Goal: Use online tool/utility: Utilize a website feature to perform a specific function

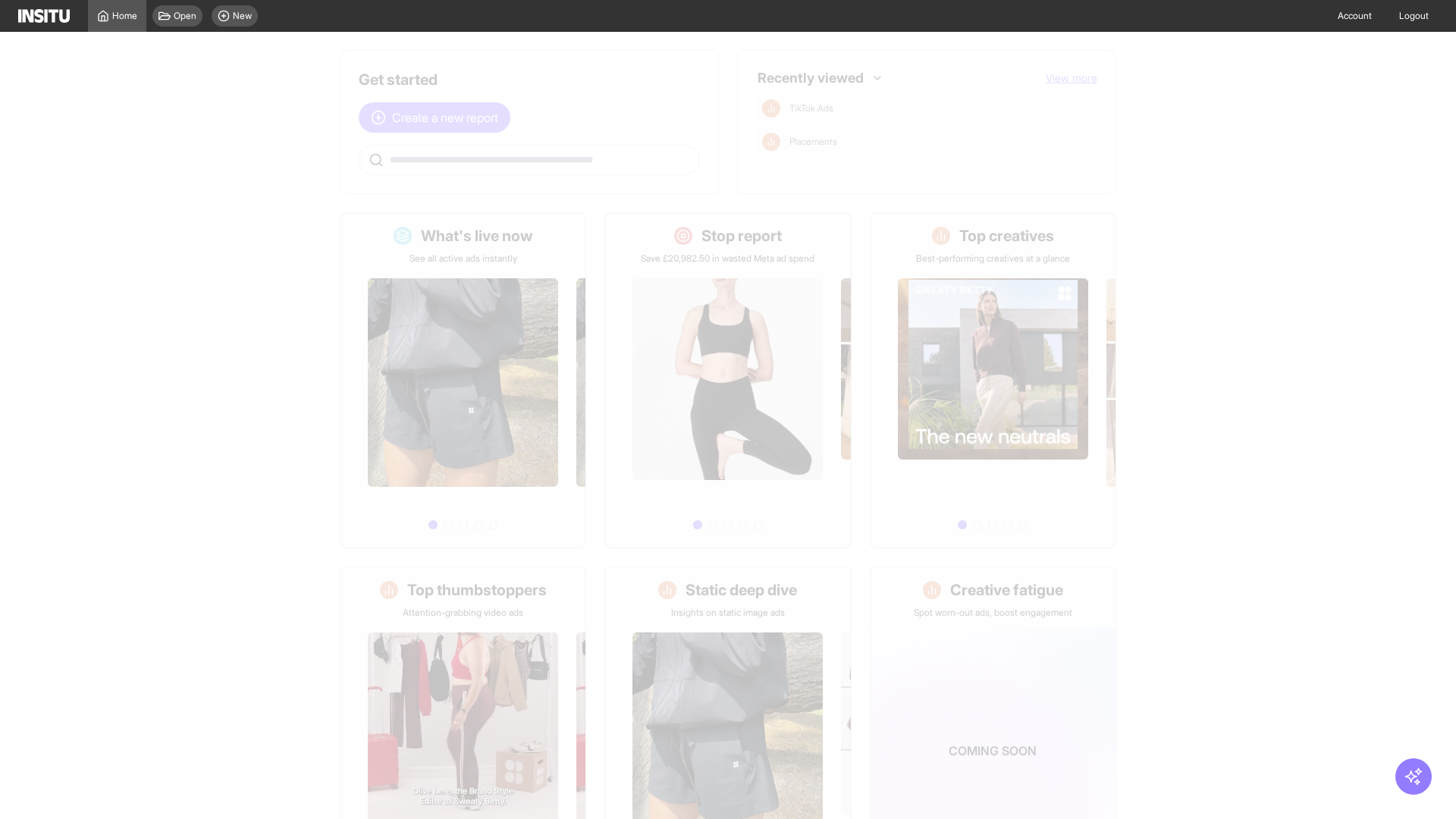
scroll to position [71, 0]
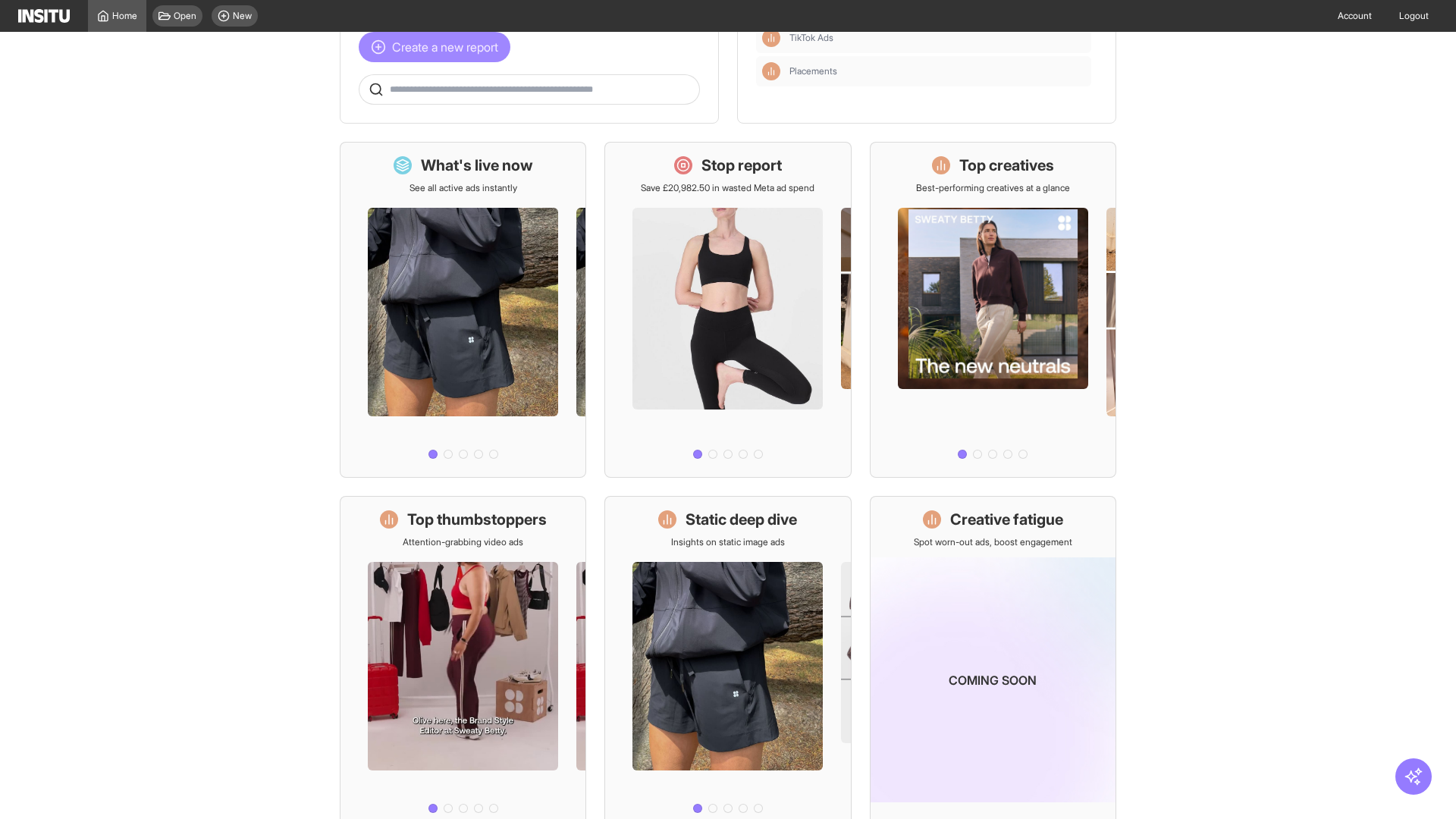
click at [439, 47] on span "Create a new report" at bounding box center [445, 46] width 106 height 18
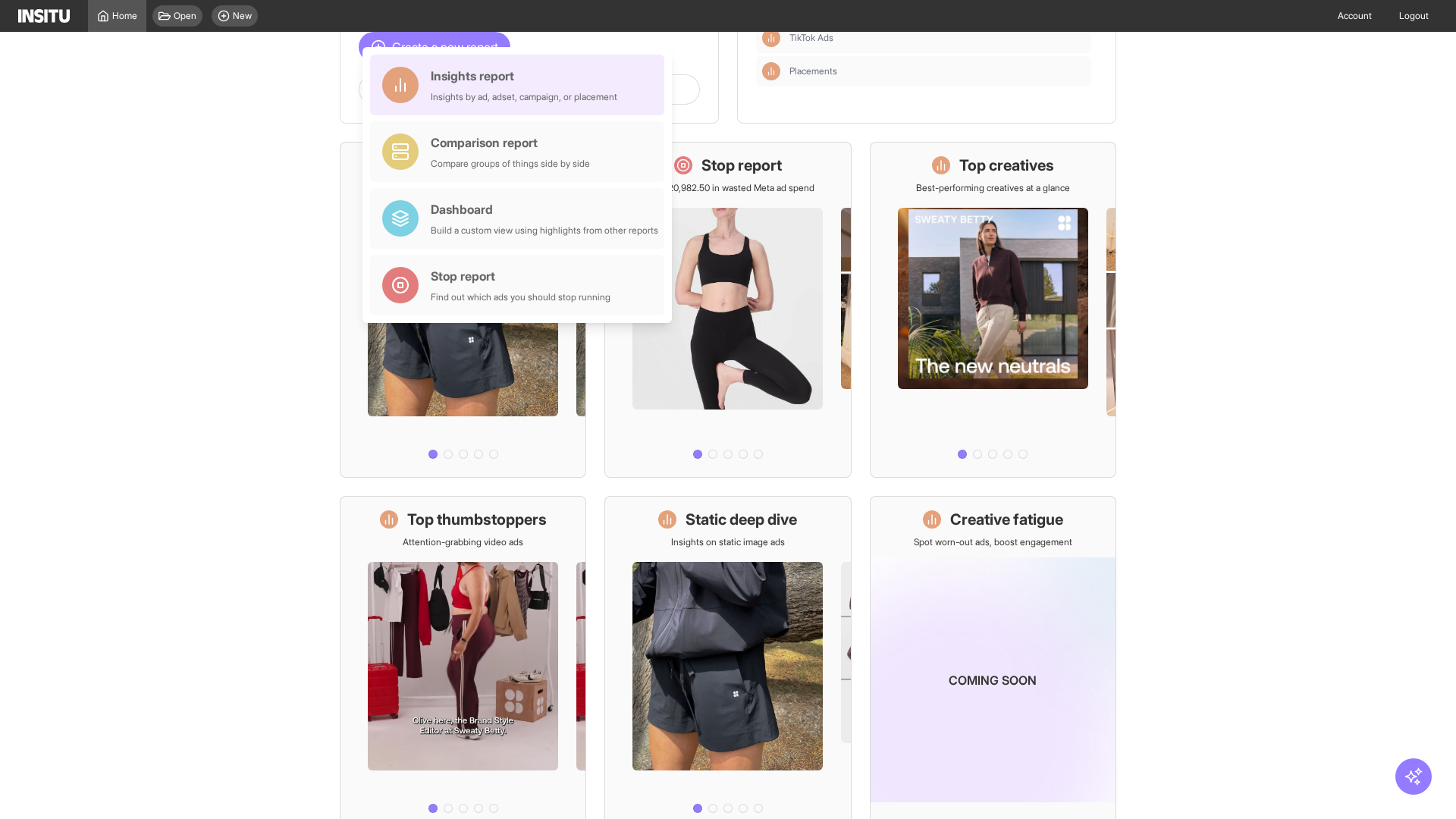
click at [521, 85] on div "Insights report Insights by ad, adset, campaign, or placement" at bounding box center [524, 85] width 186 height 37
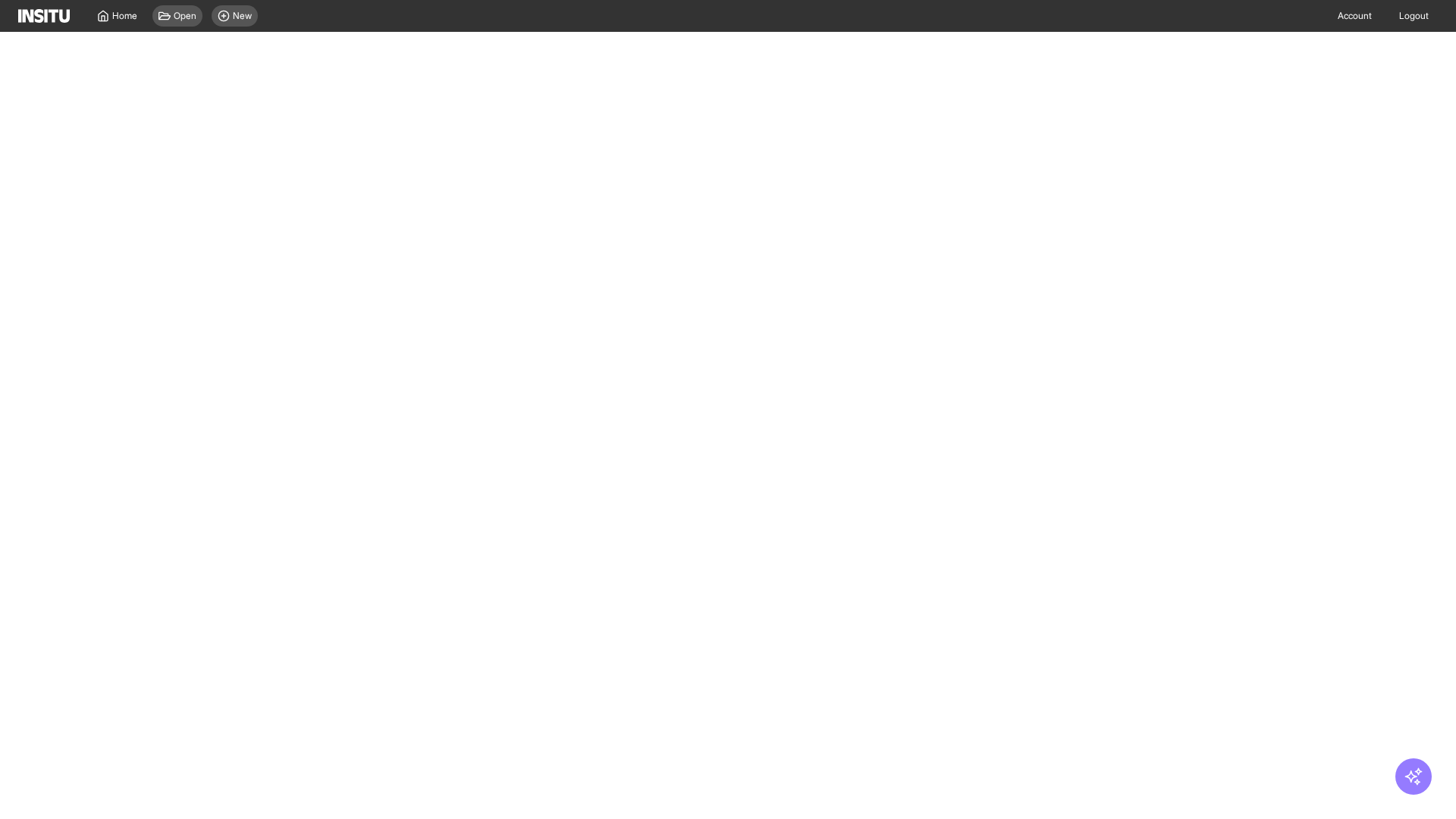
select select "**"
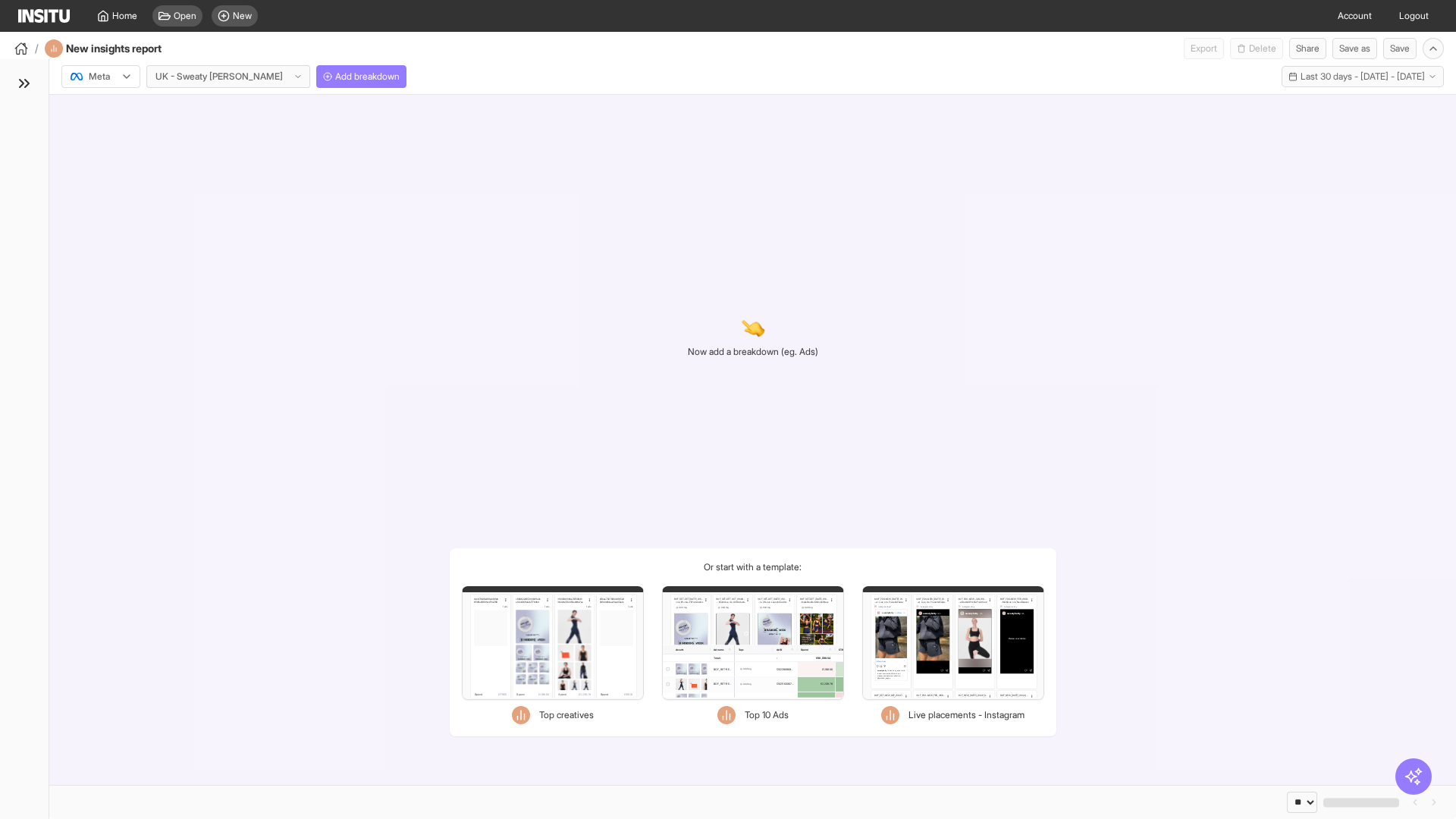
click at [101, 76] on div at bounding box center [89, 76] width 42 height 15
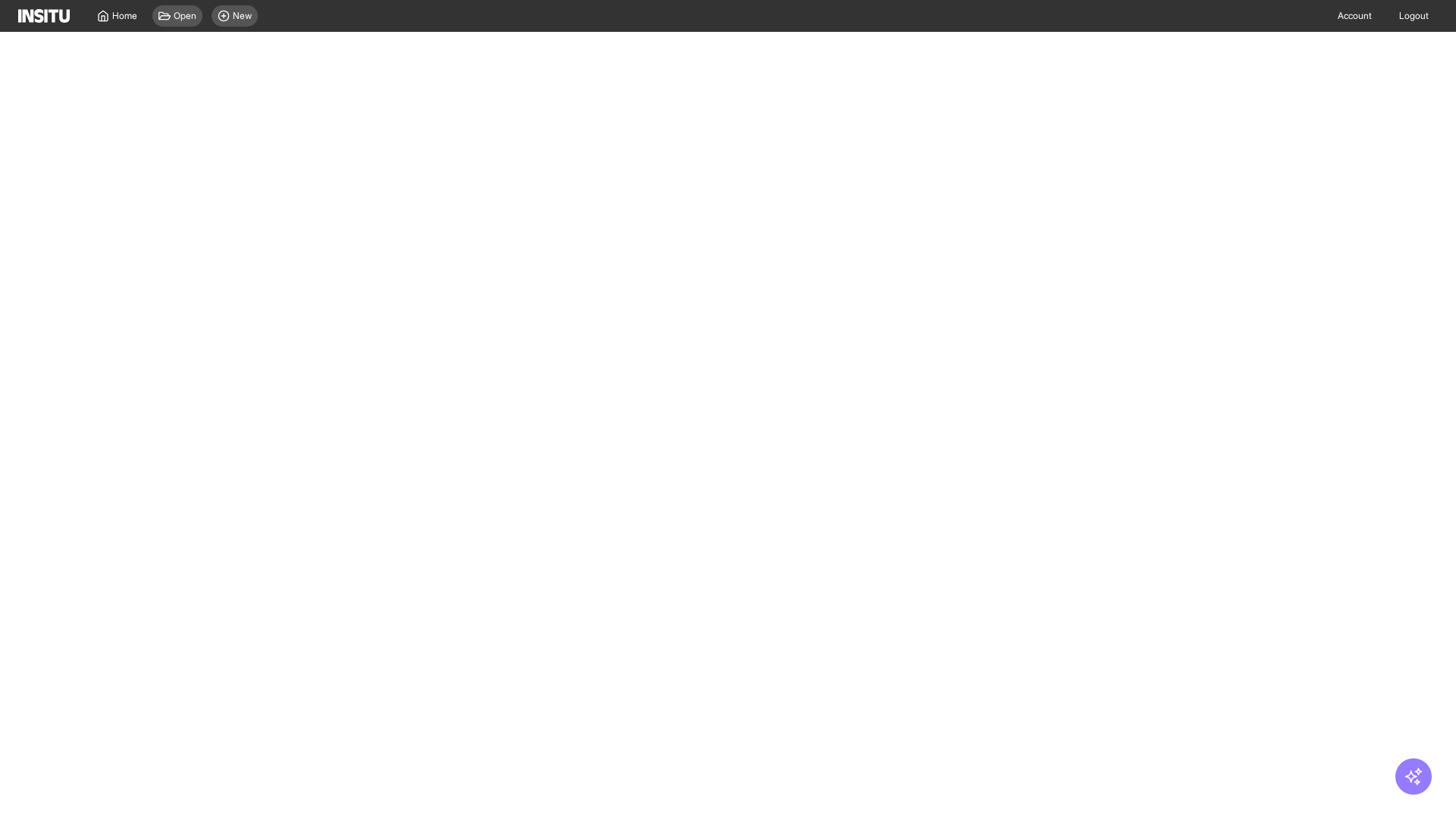
select select "**"
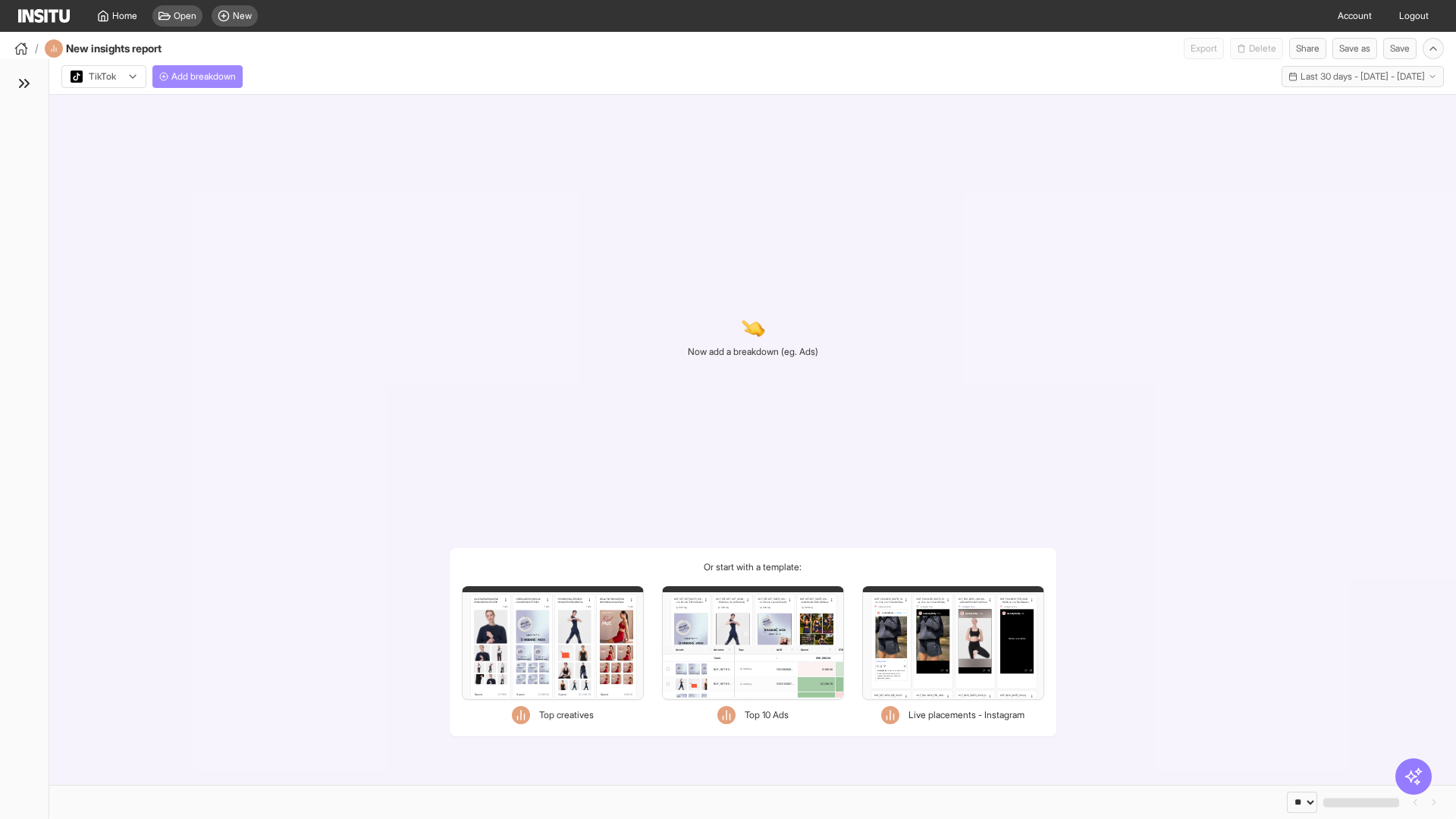
click at [201, 76] on span "Add breakdown" at bounding box center [203, 76] width 64 height 12
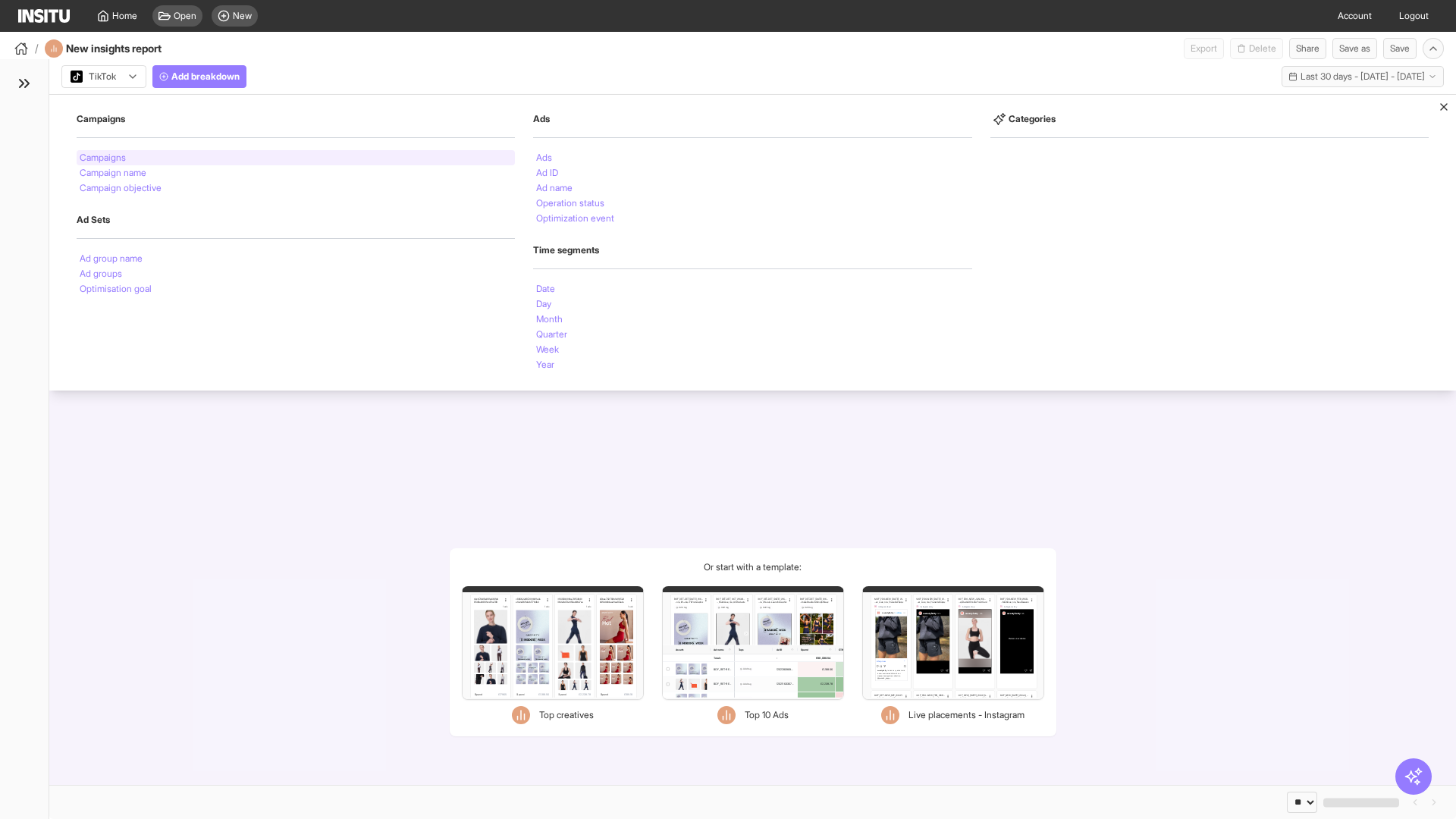
click at [104, 158] on li "Campaigns" at bounding box center [103, 158] width 46 height 9
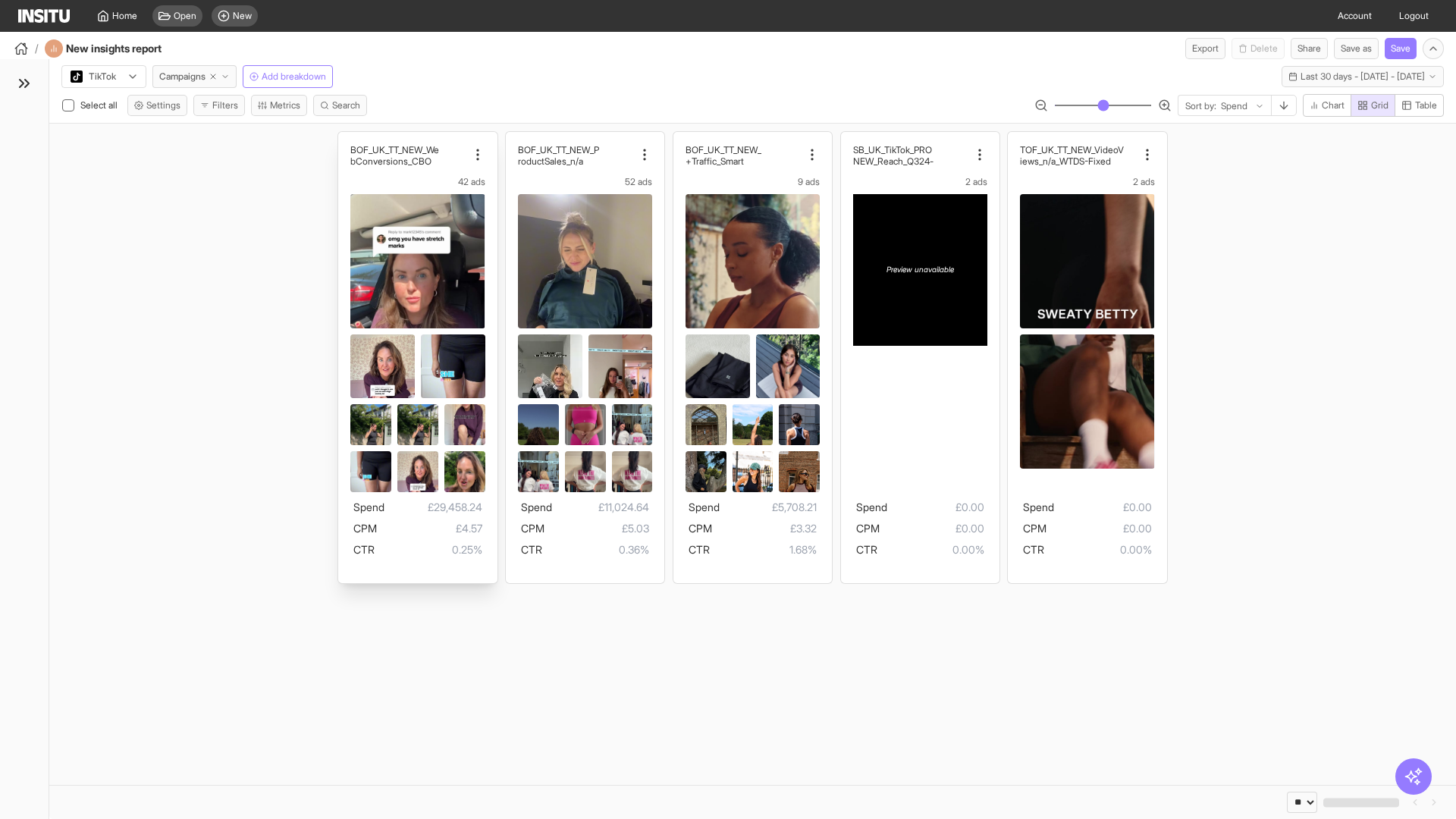
click at [346, 138] on div "BOF_UK_TT_NEW_We bConversions_CBO 42 ads Spend £29,458.24 CPM £4.57 CTR 0.25%" at bounding box center [417, 357] width 158 height 451
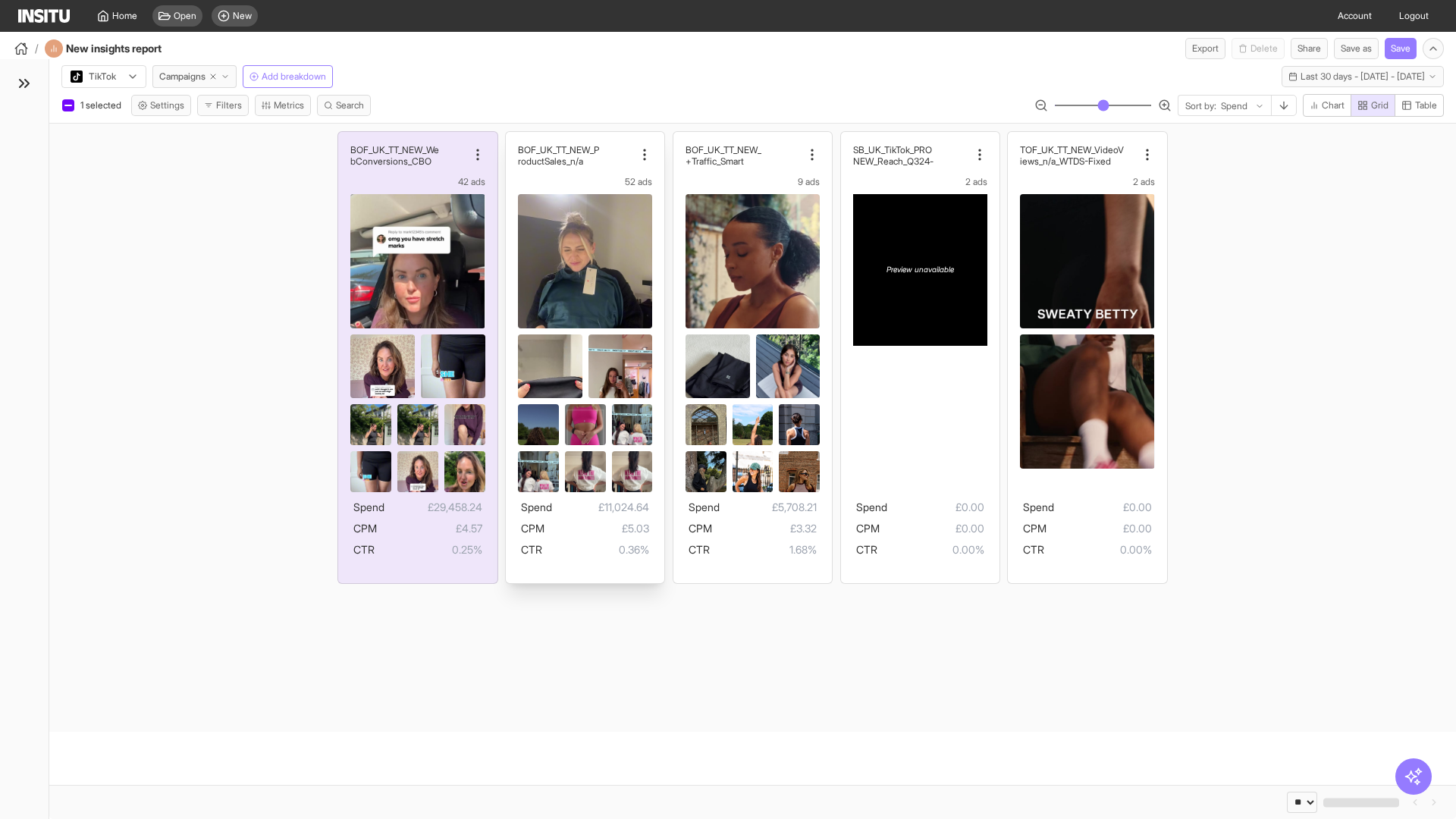
click at [513, 138] on div "BOF_UK_TT_NEW_P roductSales_n/a 52 ads Spend £11,024.64 CPM £5.03 CTR 0.36%" at bounding box center [585, 357] width 158 height 451
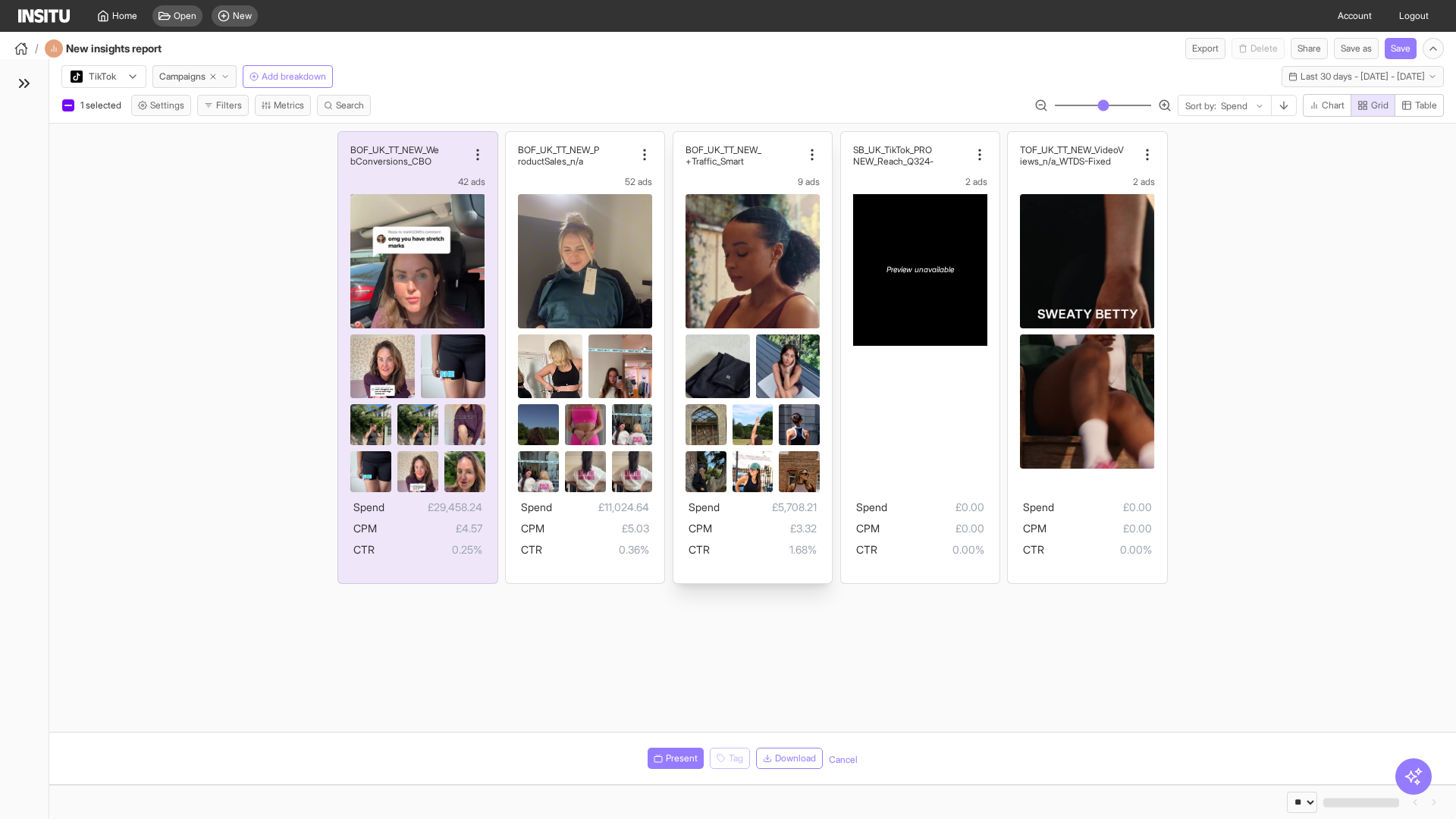
click at [680, 138] on div "BOF_UK_TT_NEW_ Traffic_Smart+ 9 ads Spend £5,708.21 CPM £3.32 CTR 1.68%" at bounding box center [752, 357] width 158 height 451
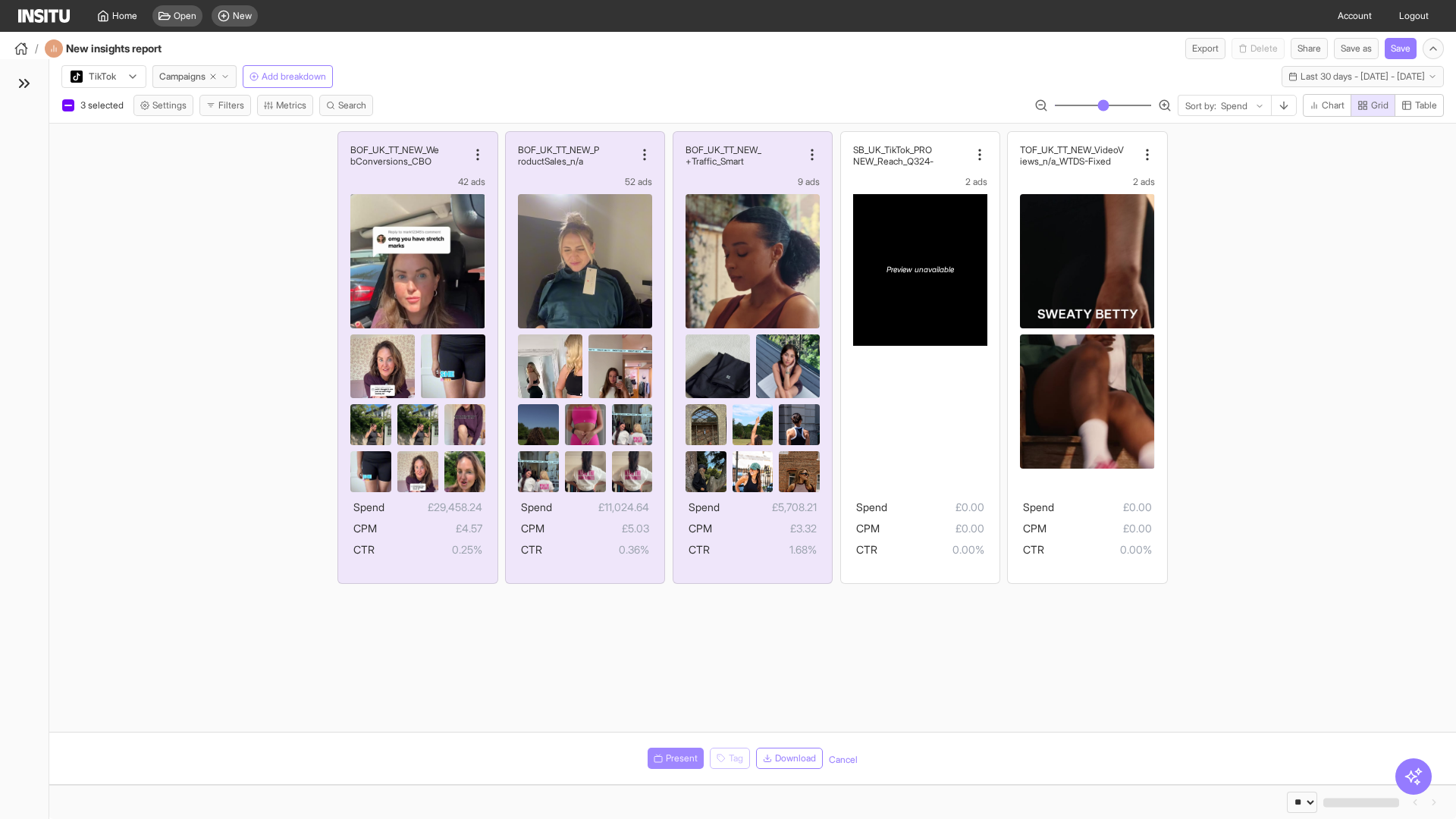
click at [672, 758] on span "Present" at bounding box center [682, 758] width 32 height 12
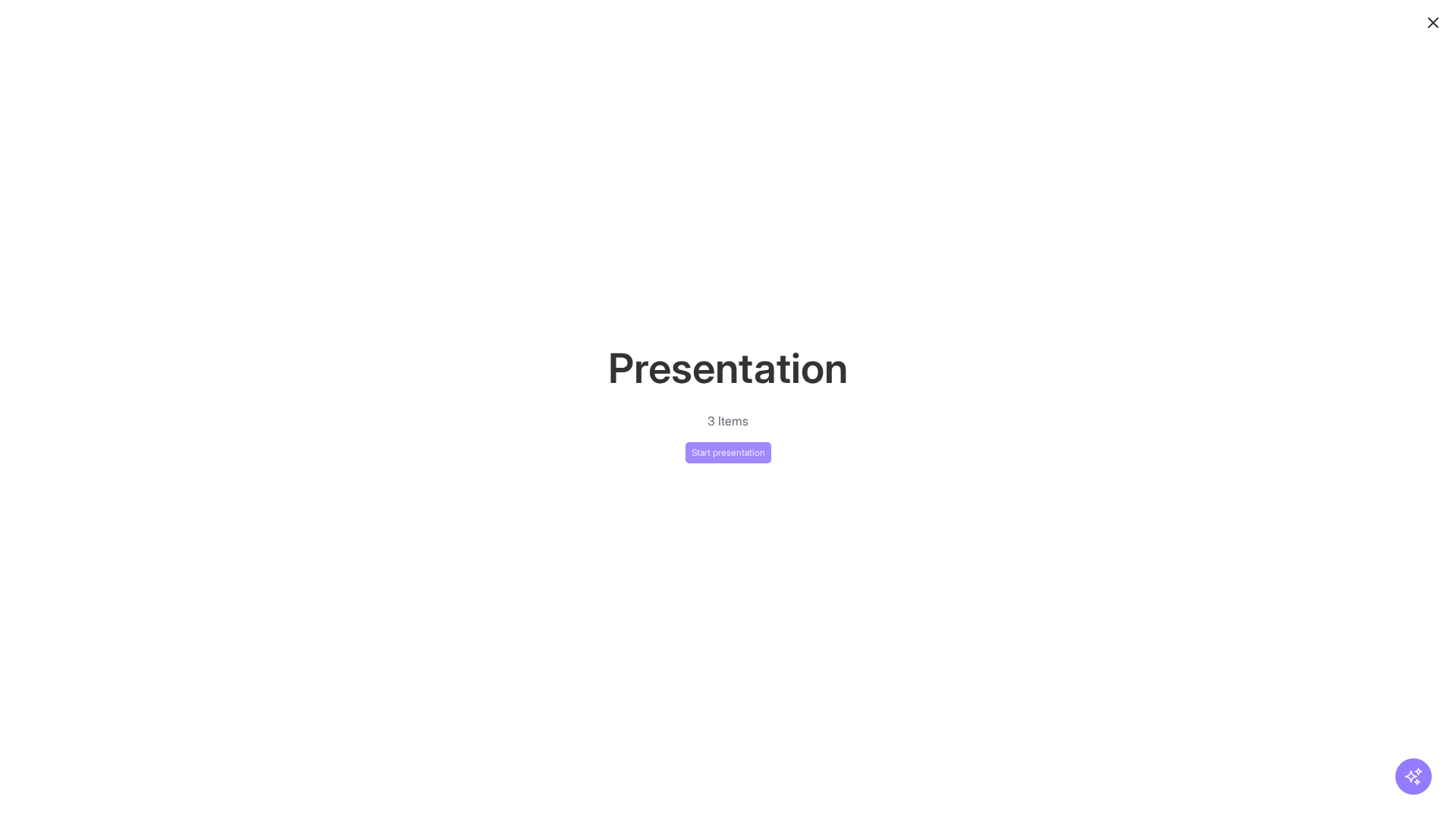
click at [728, 452] on button "Start presentation" at bounding box center [728, 453] width 86 height 22
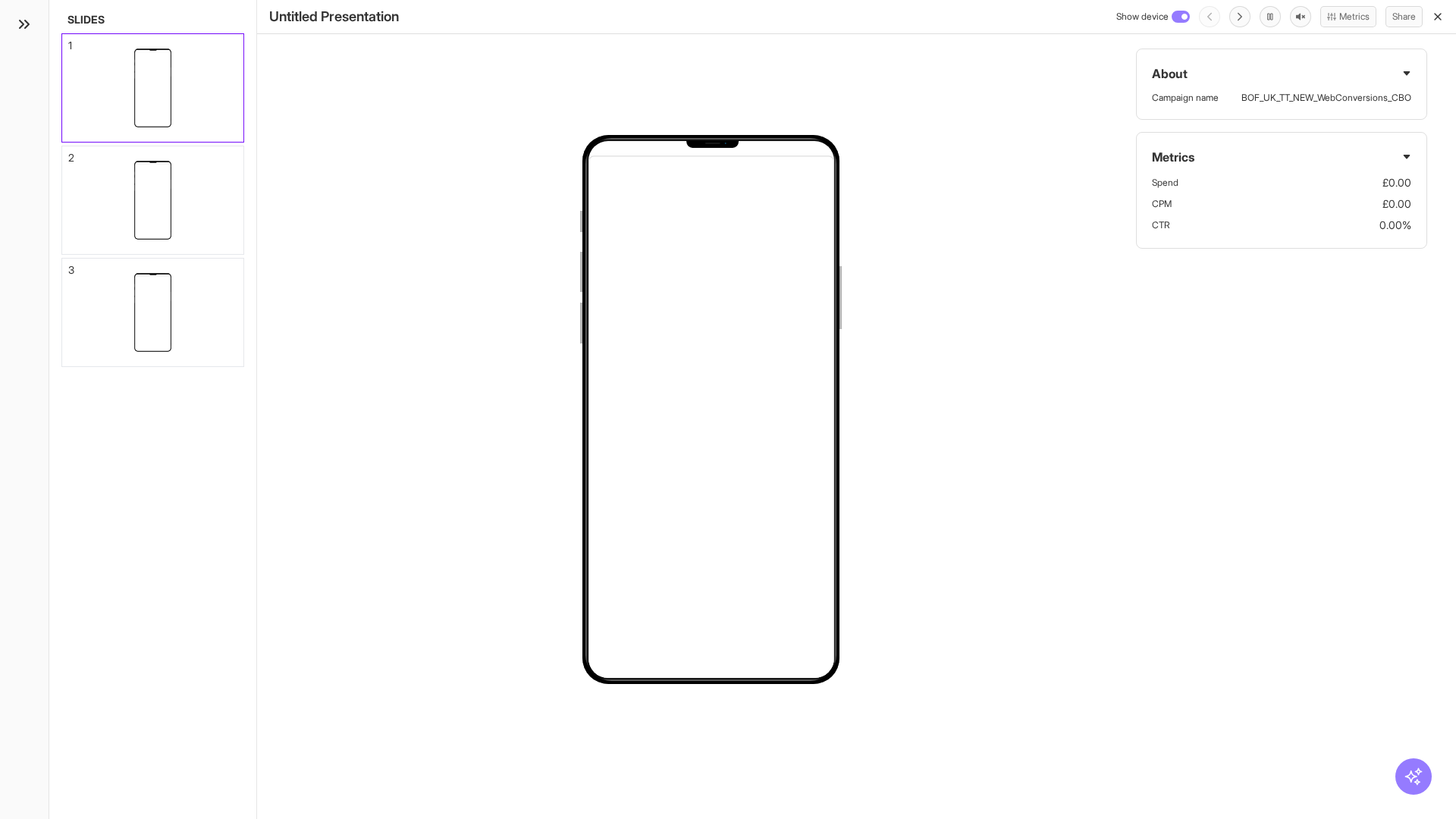
click at [69, 40] on div "1" at bounding box center [70, 45] width 4 height 10
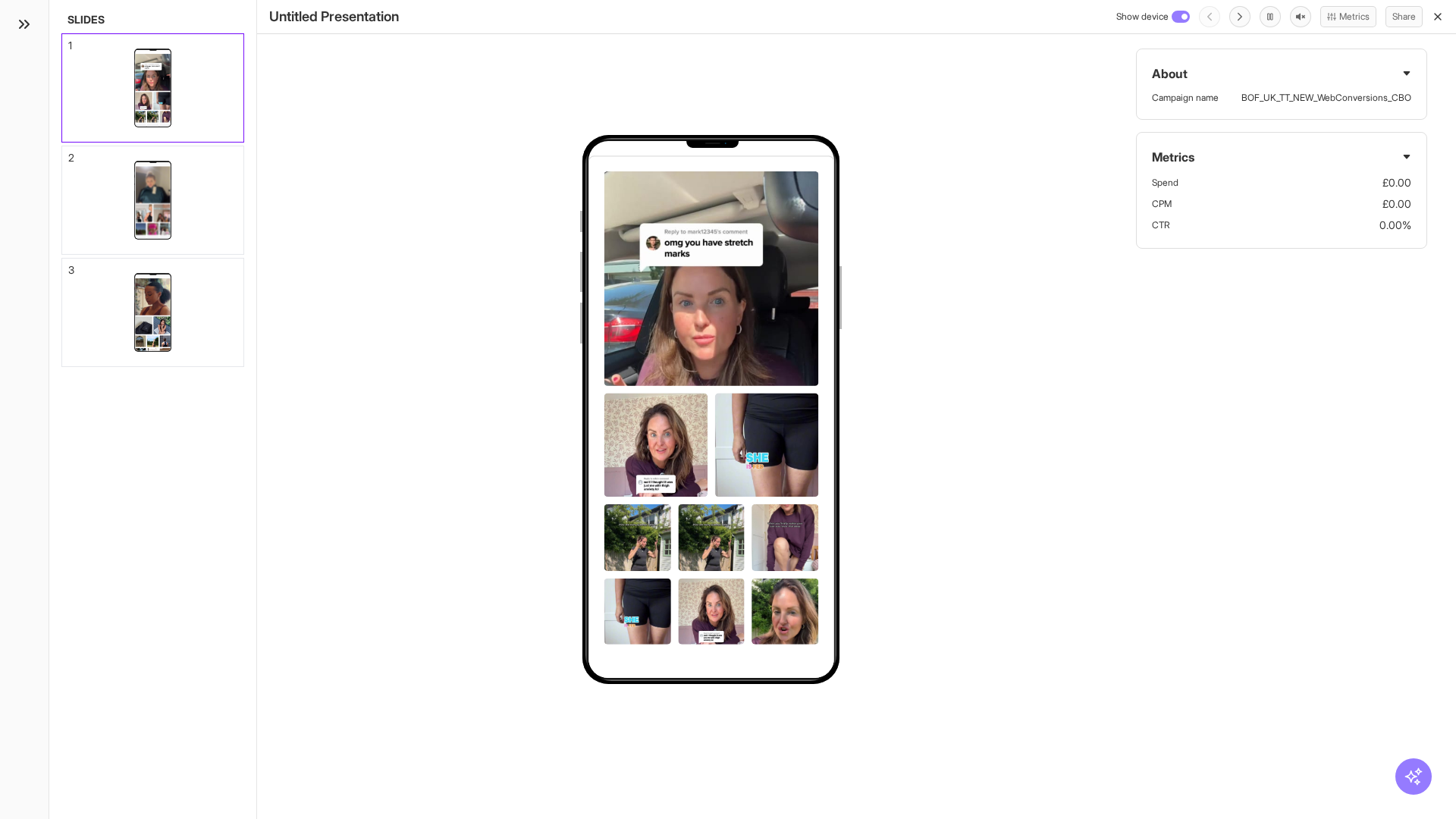
click at [69, 153] on div "2" at bounding box center [71, 157] width 6 height 10
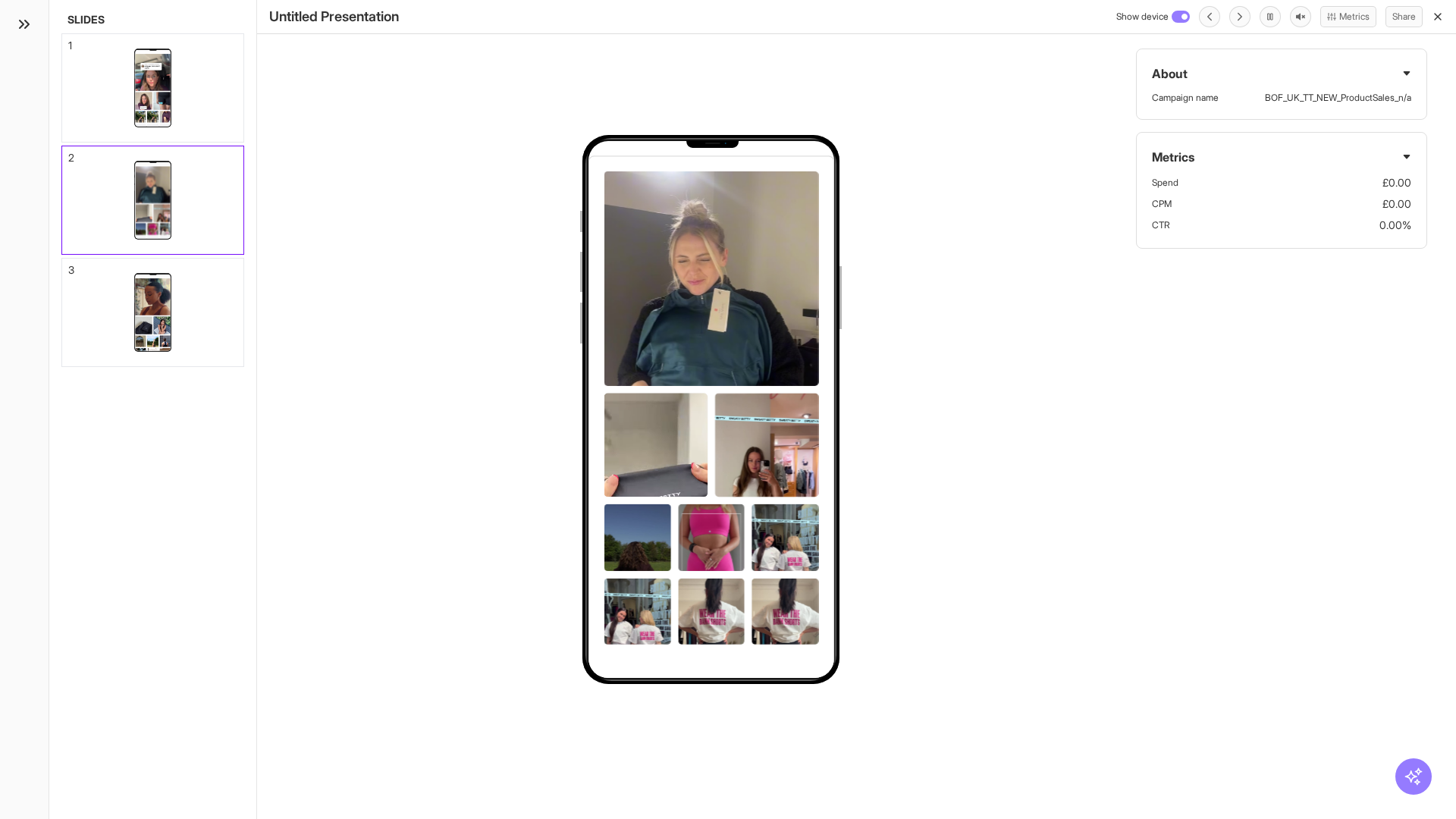
click at [69, 265] on div "3" at bounding box center [71, 269] width 6 height 10
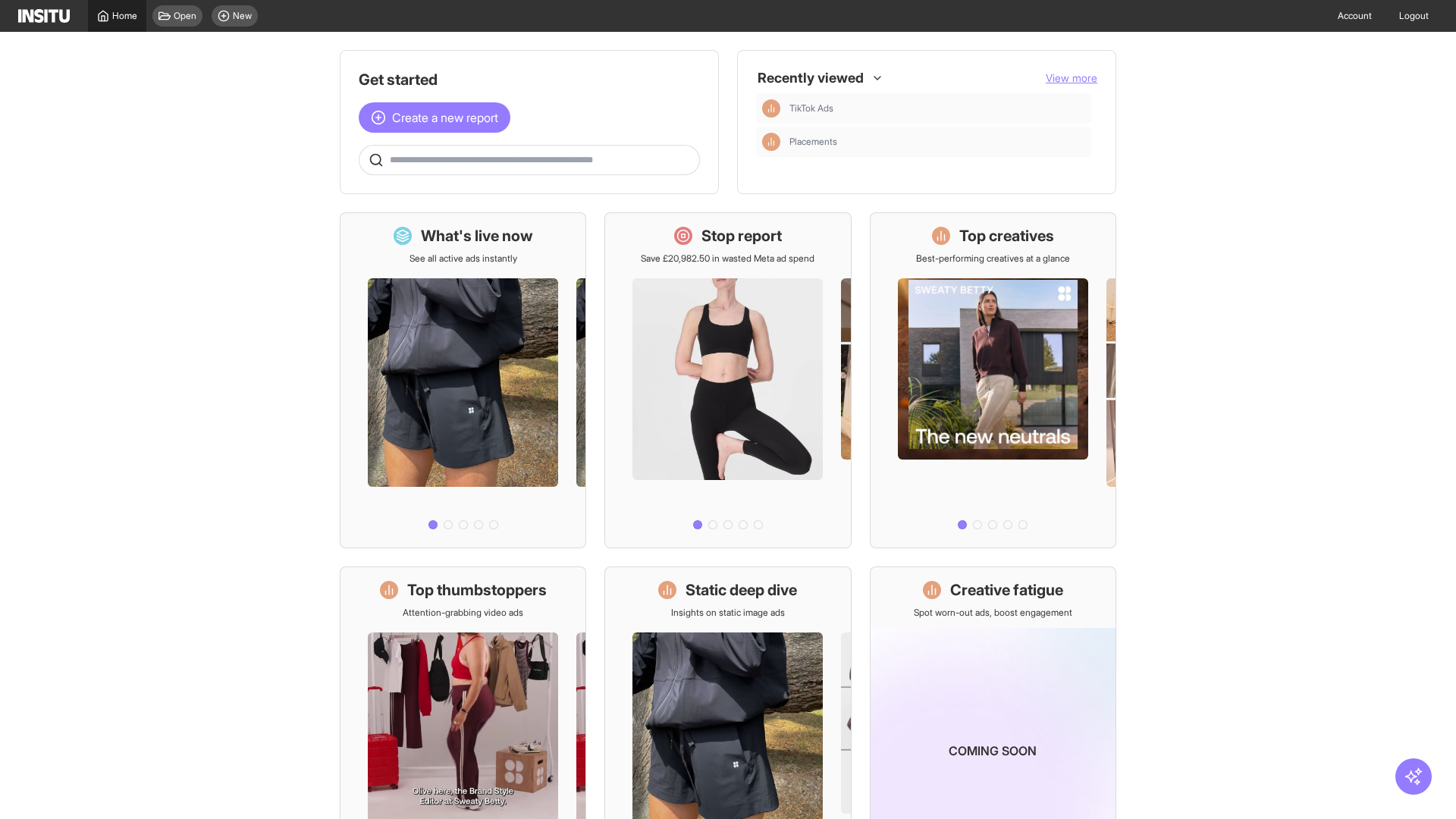
click at [117, 16] on span "Home" at bounding box center [124, 15] width 25 height 12
click at [439, 118] on span "Create a new report" at bounding box center [445, 117] width 106 height 18
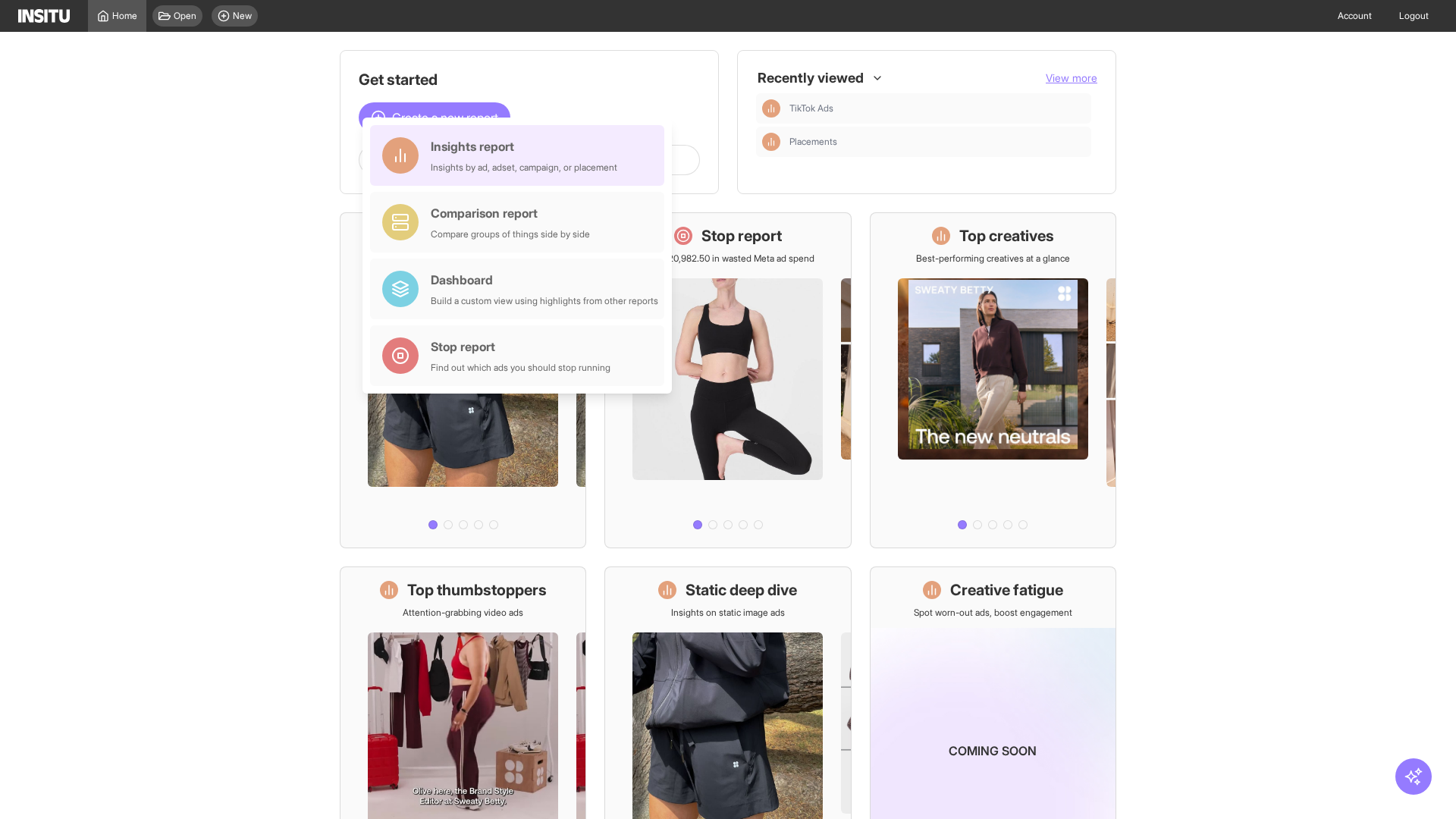
click at [521, 155] on div "Insights report Insights by ad, adset, campaign, or placement" at bounding box center [524, 155] width 186 height 37
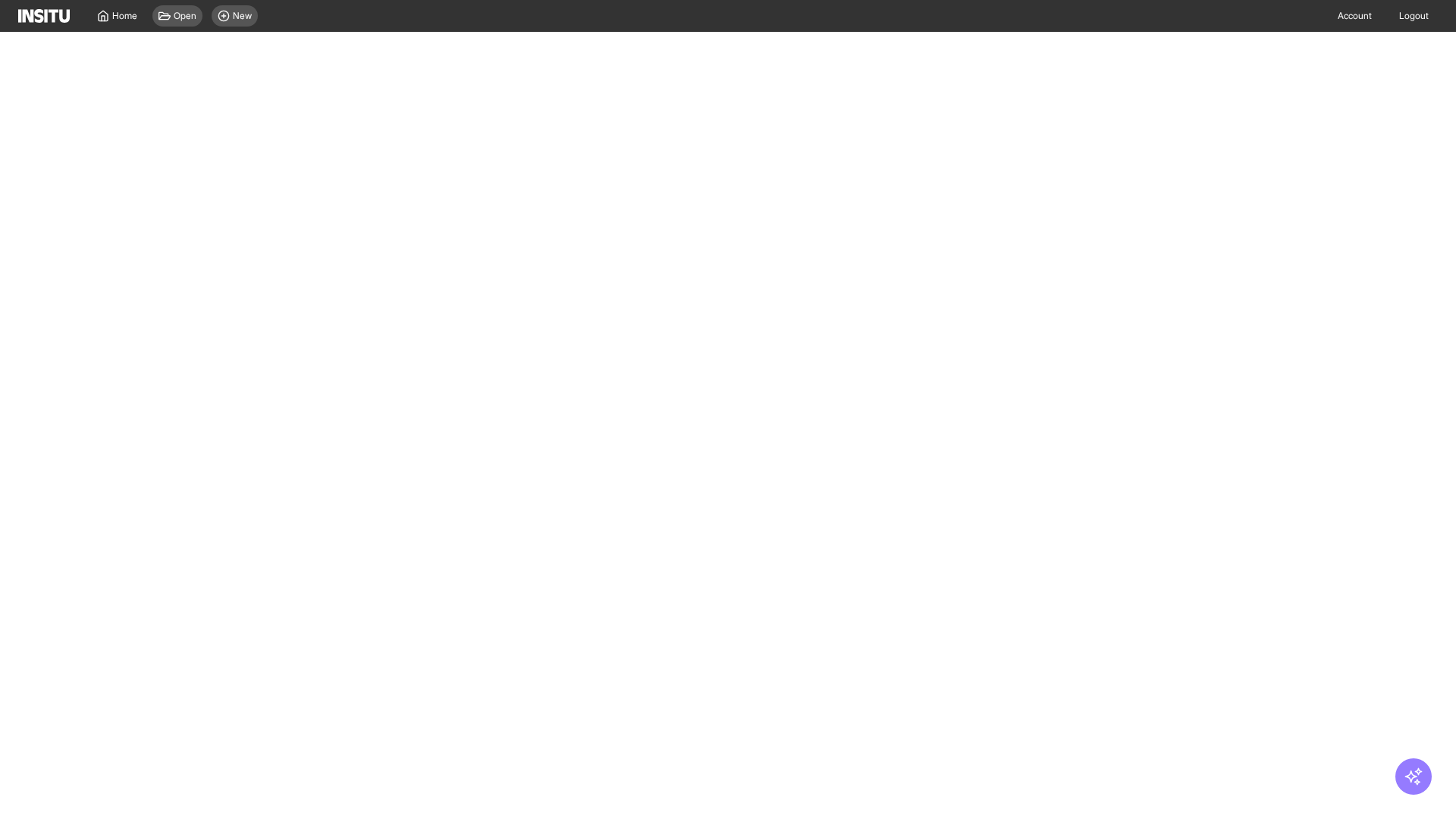
select select "**"
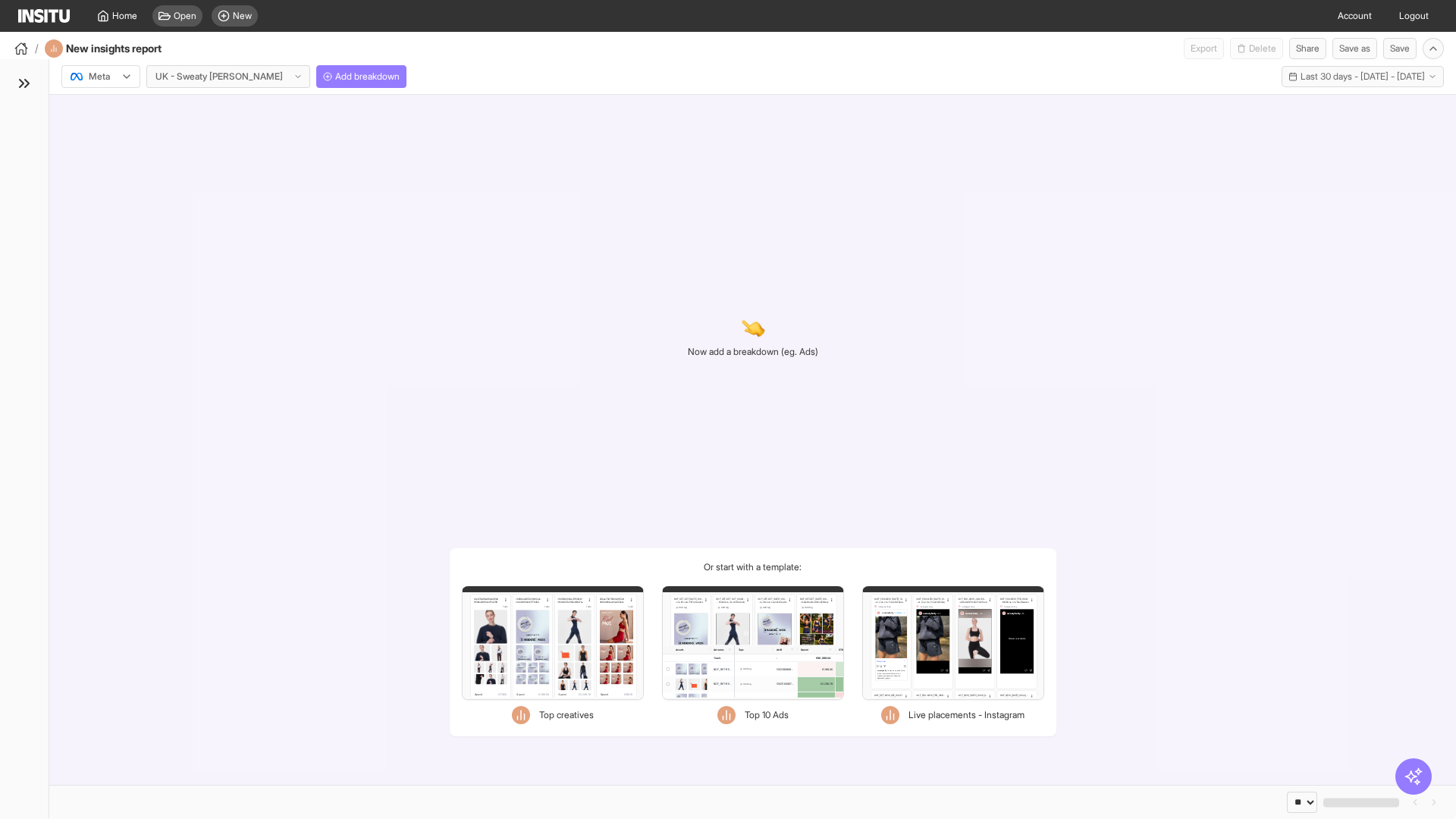
click at [101, 76] on div at bounding box center [89, 76] width 42 height 15
click at [104, 135] on span "TikTok" at bounding box center [102, 135] width 25 height 13
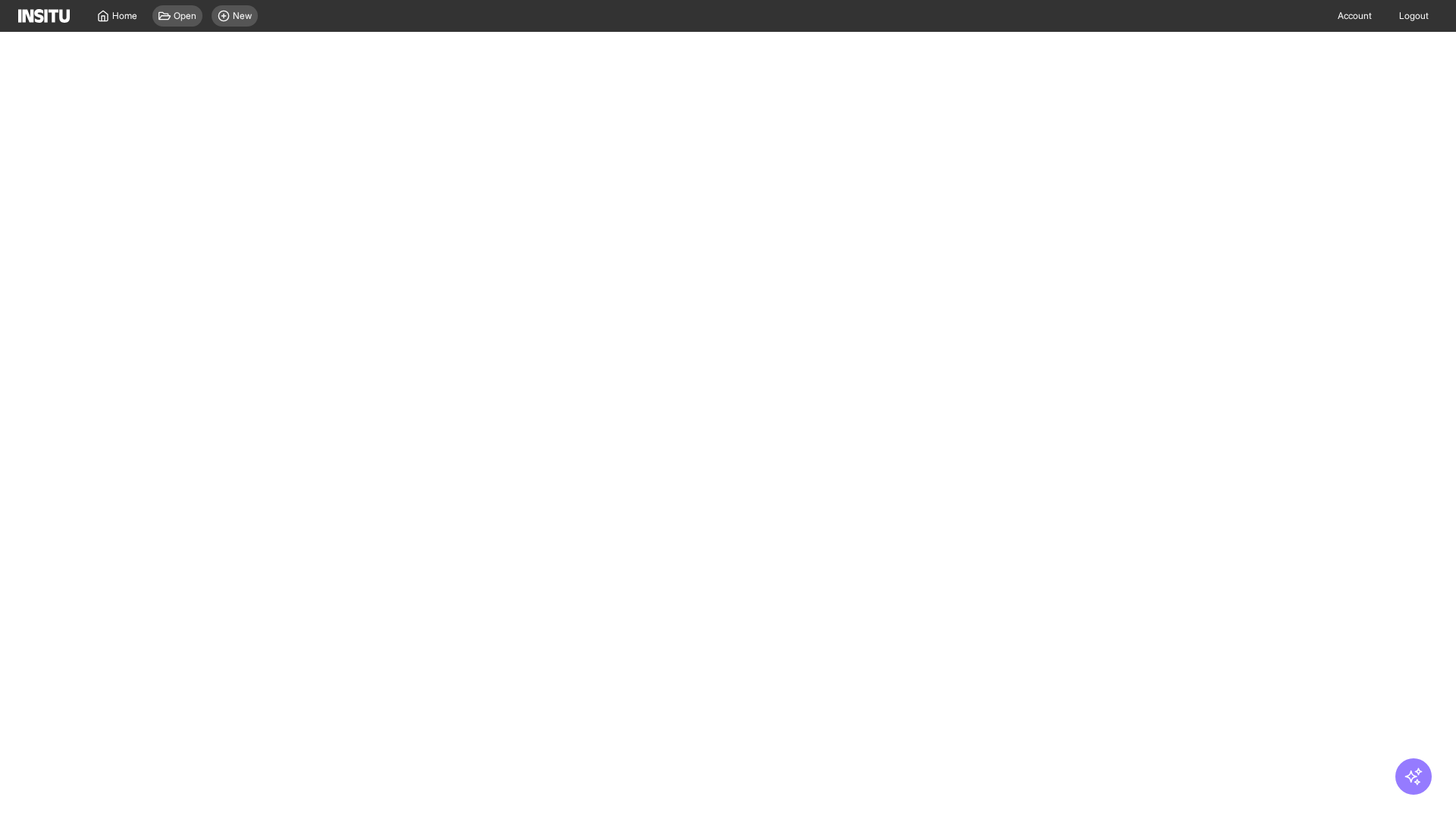
select select "**"
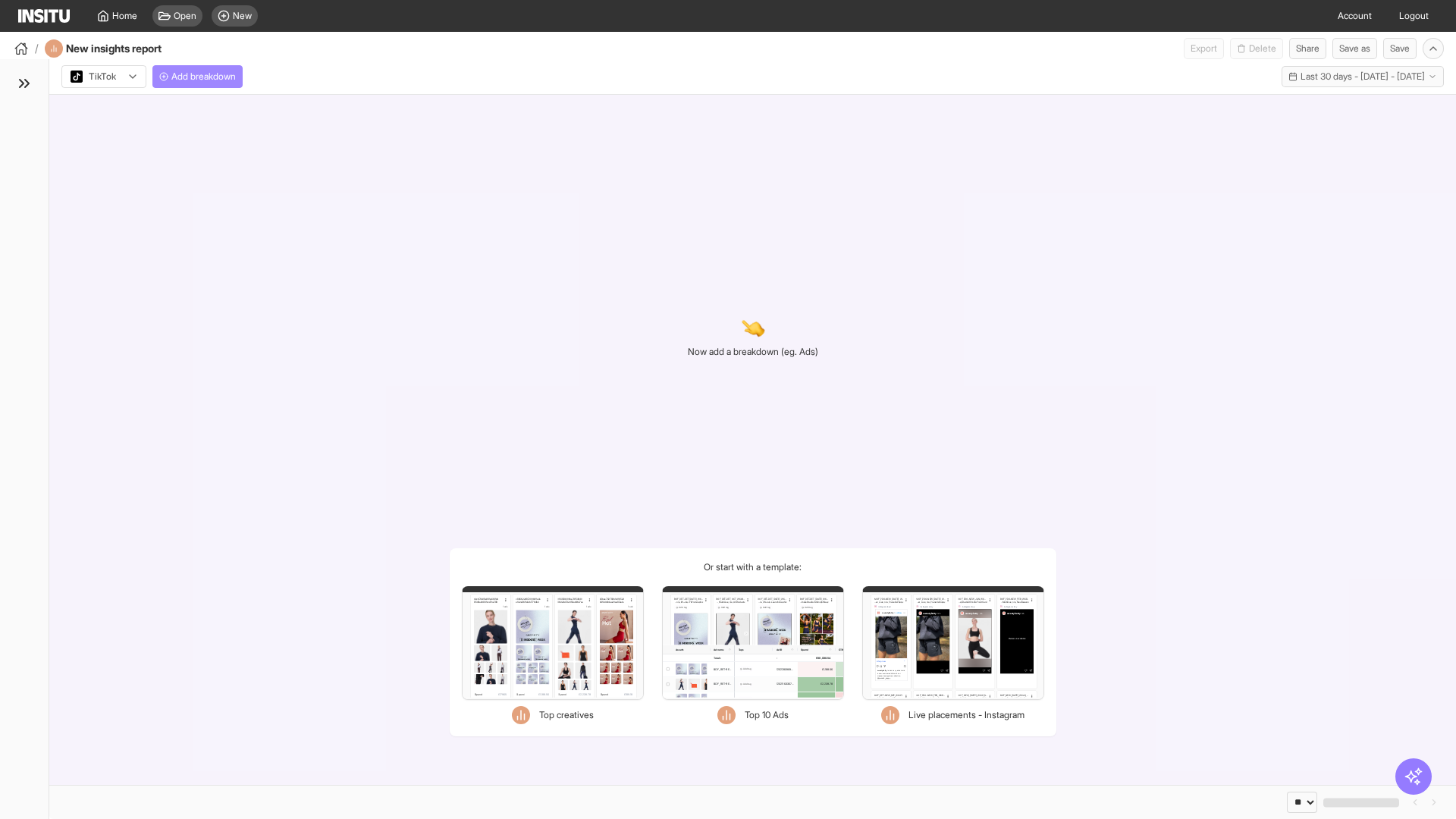
click at [201, 76] on span "Add breakdown" at bounding box center [203, 76] width 64 height 12
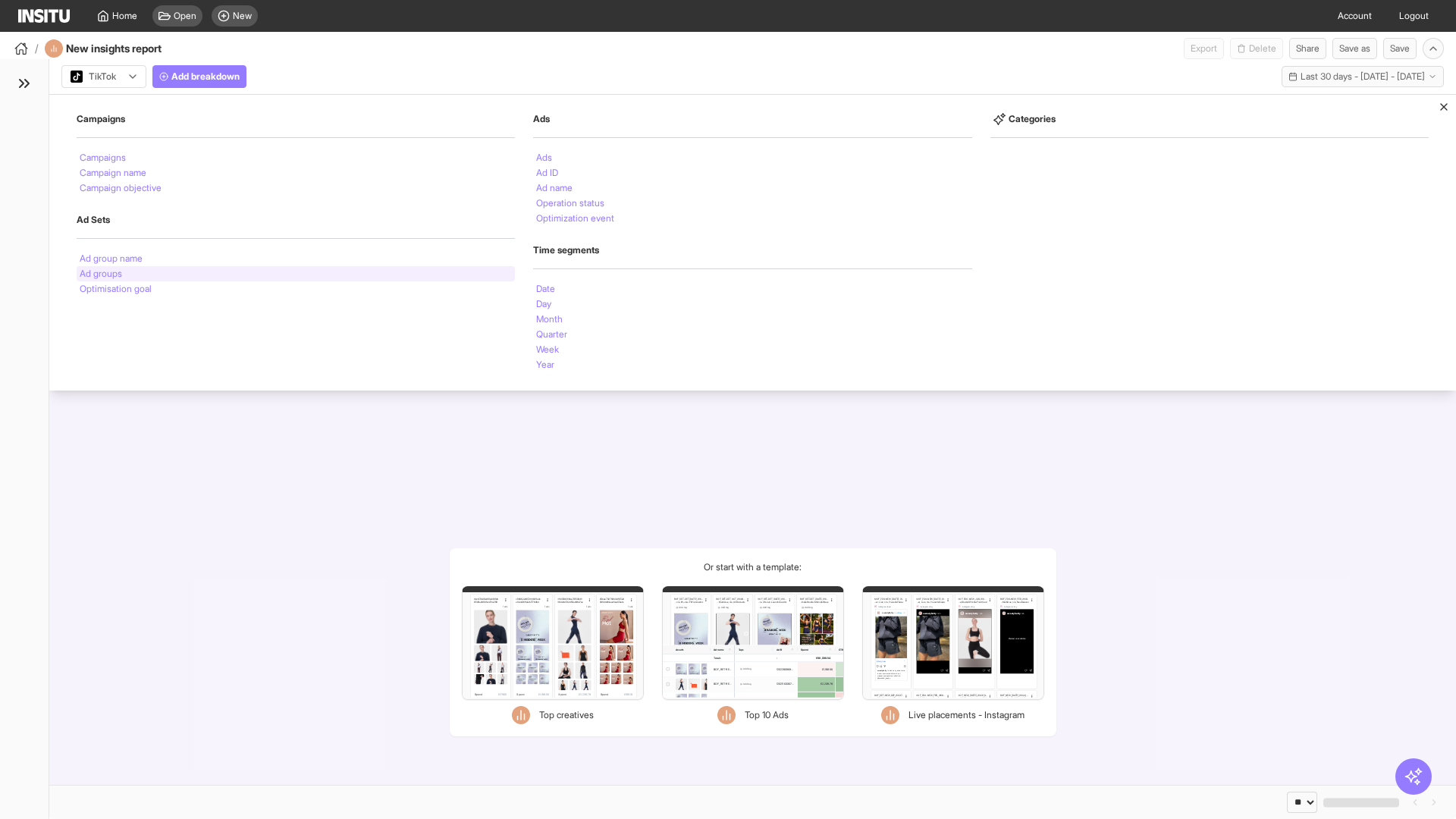
click at [101, 274] on li "Ad groups" at bounding box center [101, 274] width 42 height 9
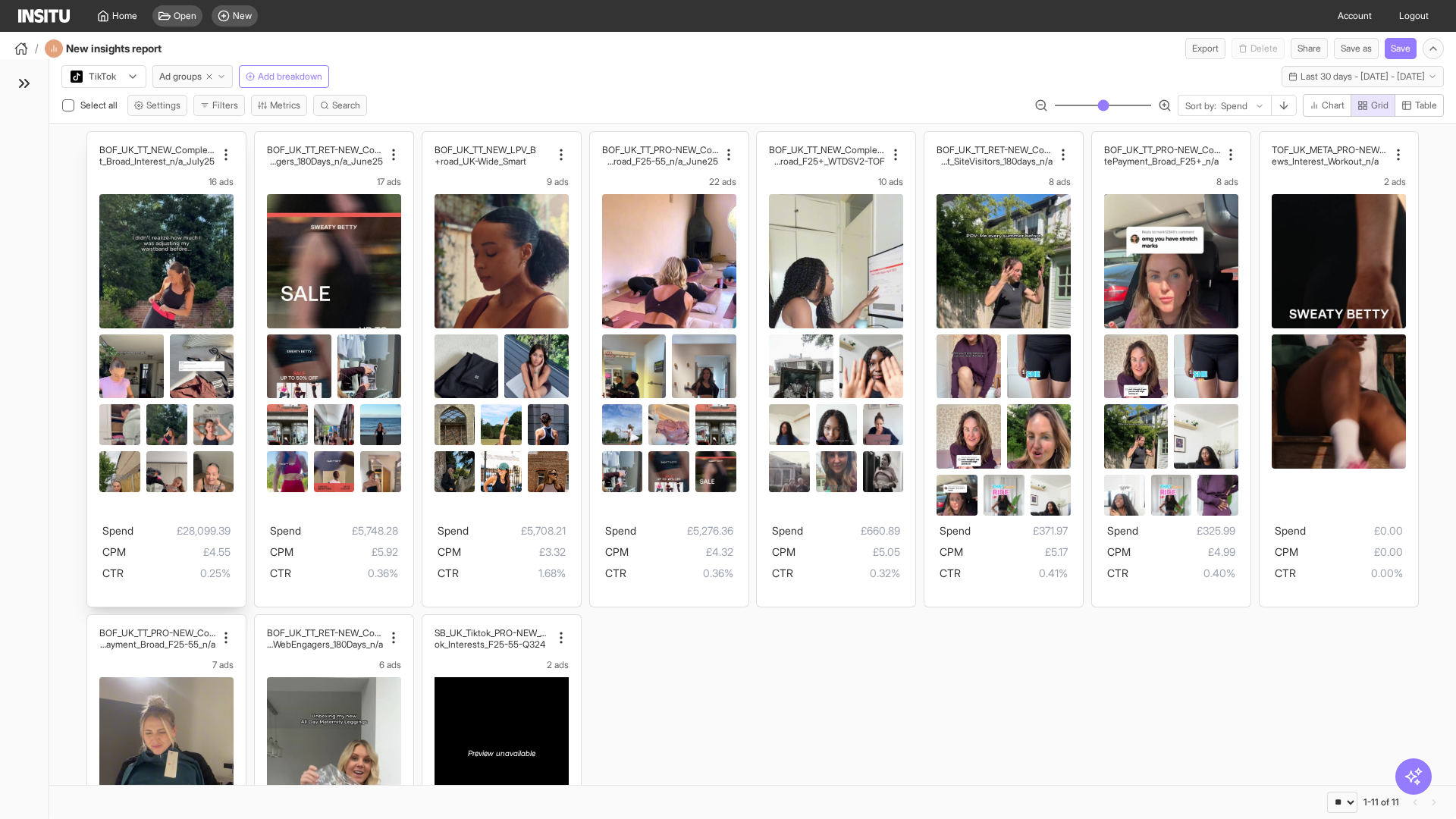
click at [95, 138] on div "BOF_UK_TT_NEW_CompletePaymen t_Broad_Interest_n/a_July25 16 ads Spend £28,099.3…" at bounding box center [167, 369] width 158 height 474
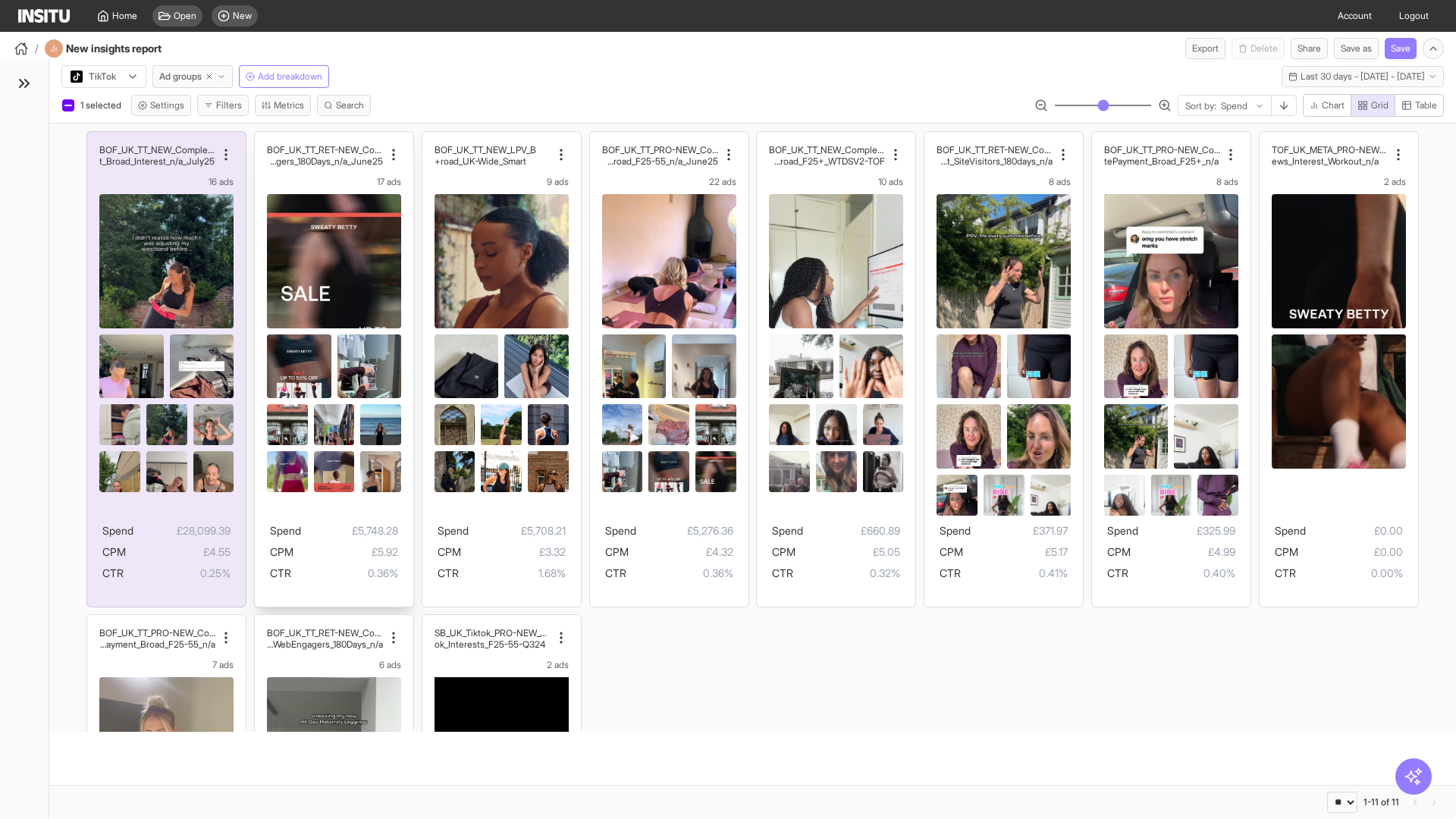
click at [262, 138] on div "BOF_UK_TT_RET-NEW_CompletePaymen t_WebEngagers_180Days_n/a_June25 17 ads Spend …" at bounding box center [334, 369] width 158 height 474
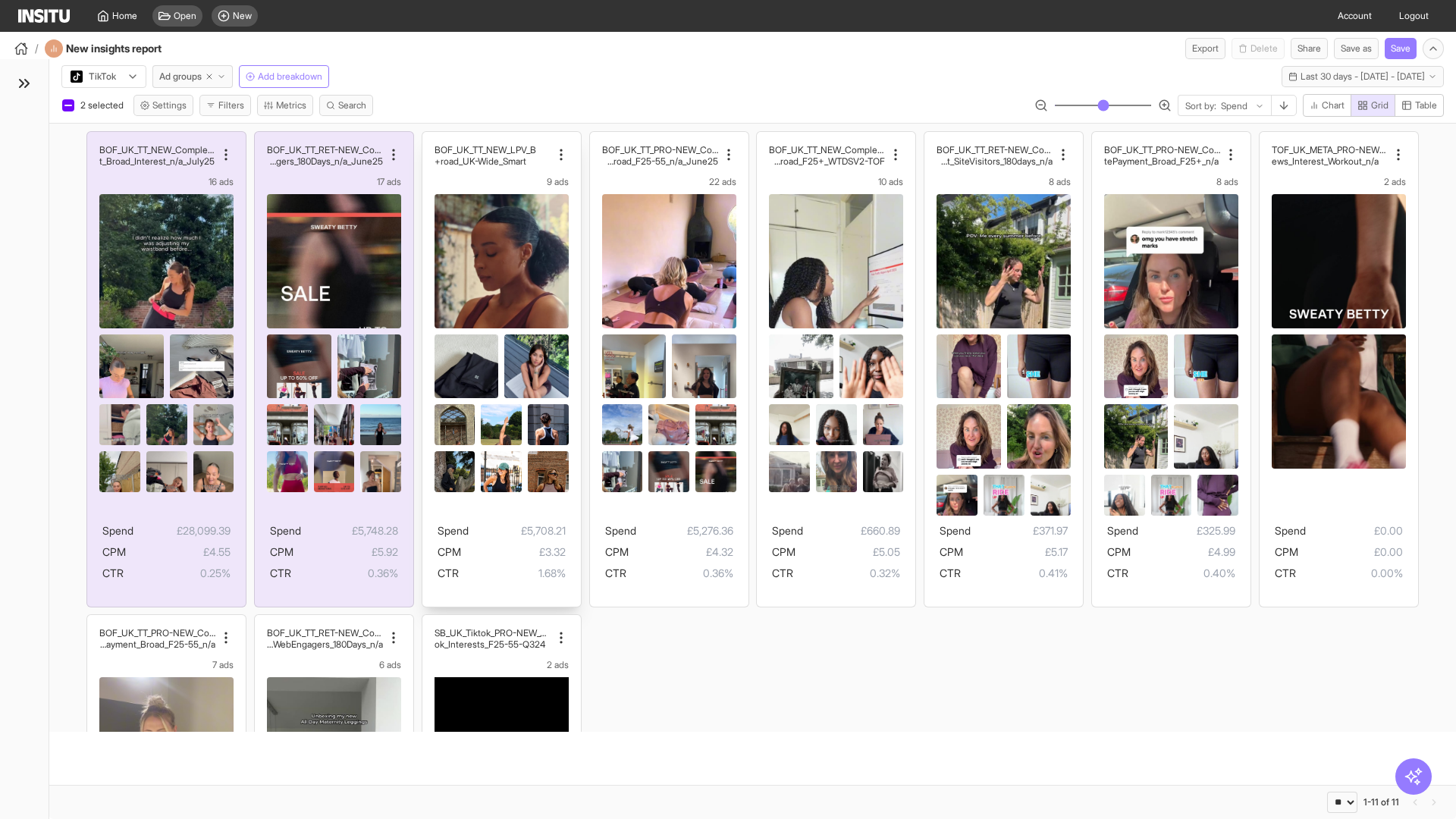
click at [429, 138] on div "BOF_UK_TT_NEW_LPV_B road_UK-Wide_Smart+ 9 ads Spend £5,708.21 CPM £3.32 CTR 1.6…" at bounding box center [502, 369] width 158 height 474
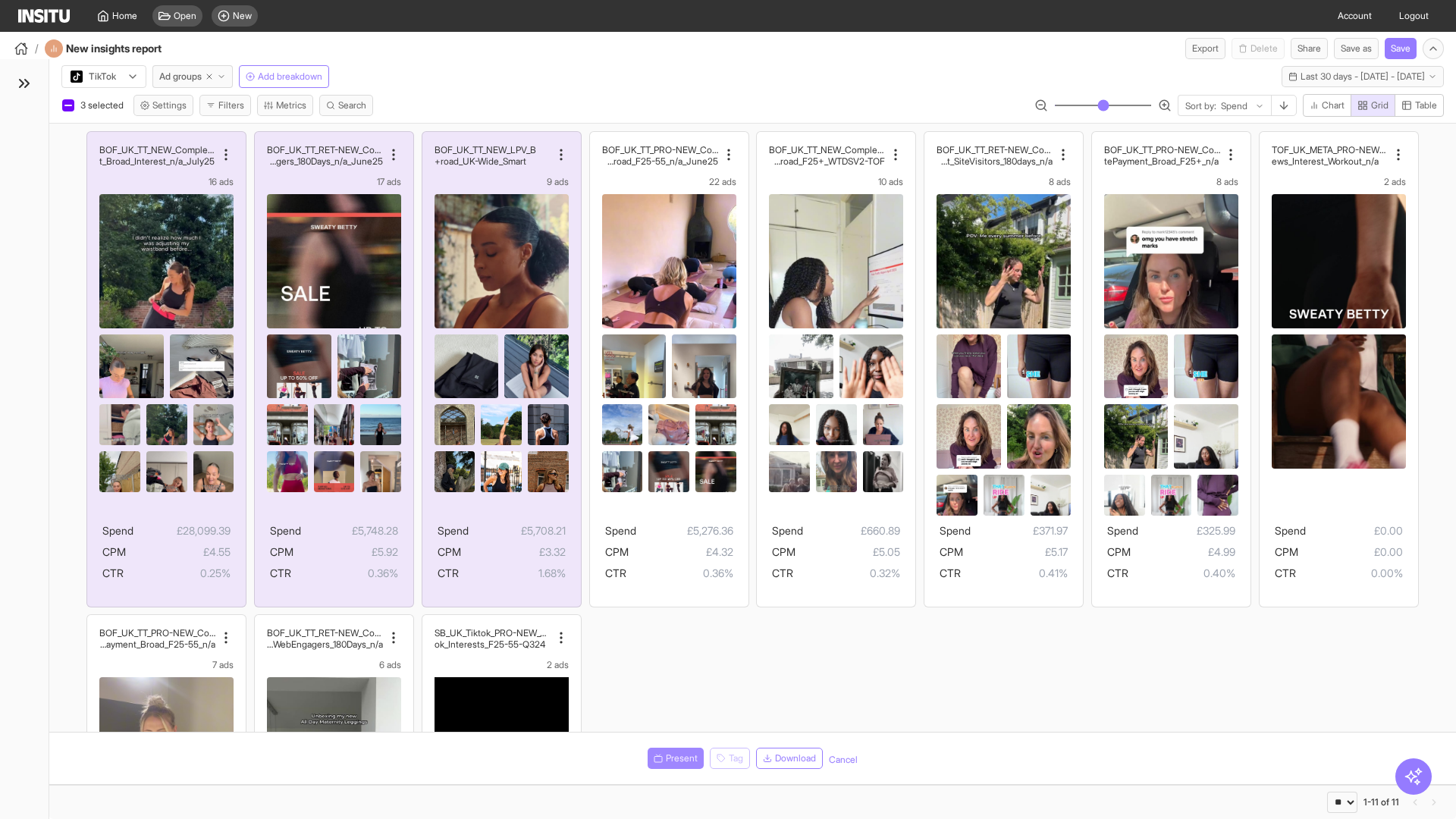
click at [672, 758] on span "Present" at bounding box center [682, 758] width 32 height 12
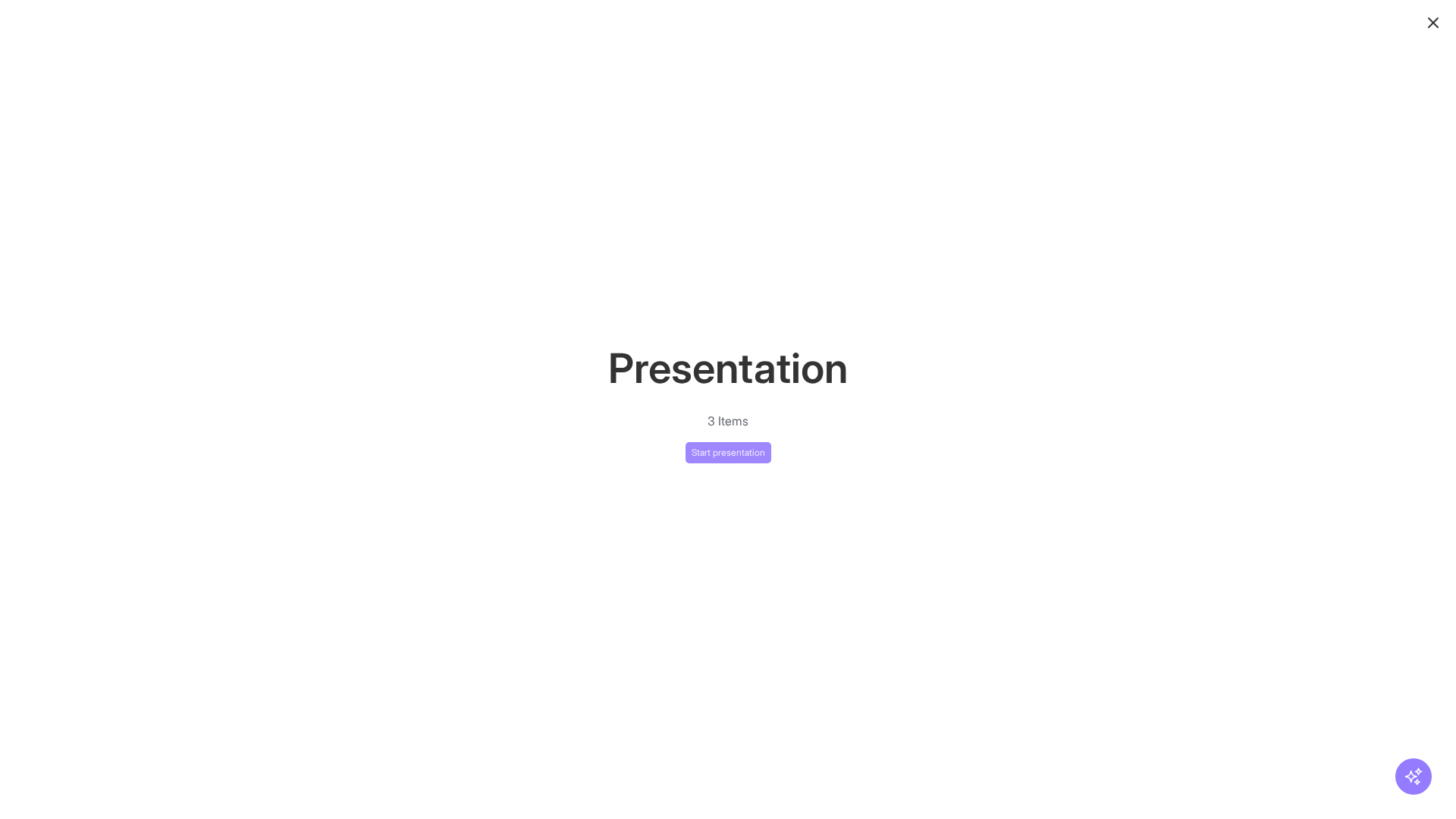
click at [728, 452] on button "Start presentation" at bounding box center [728, 453] width 86 height 22
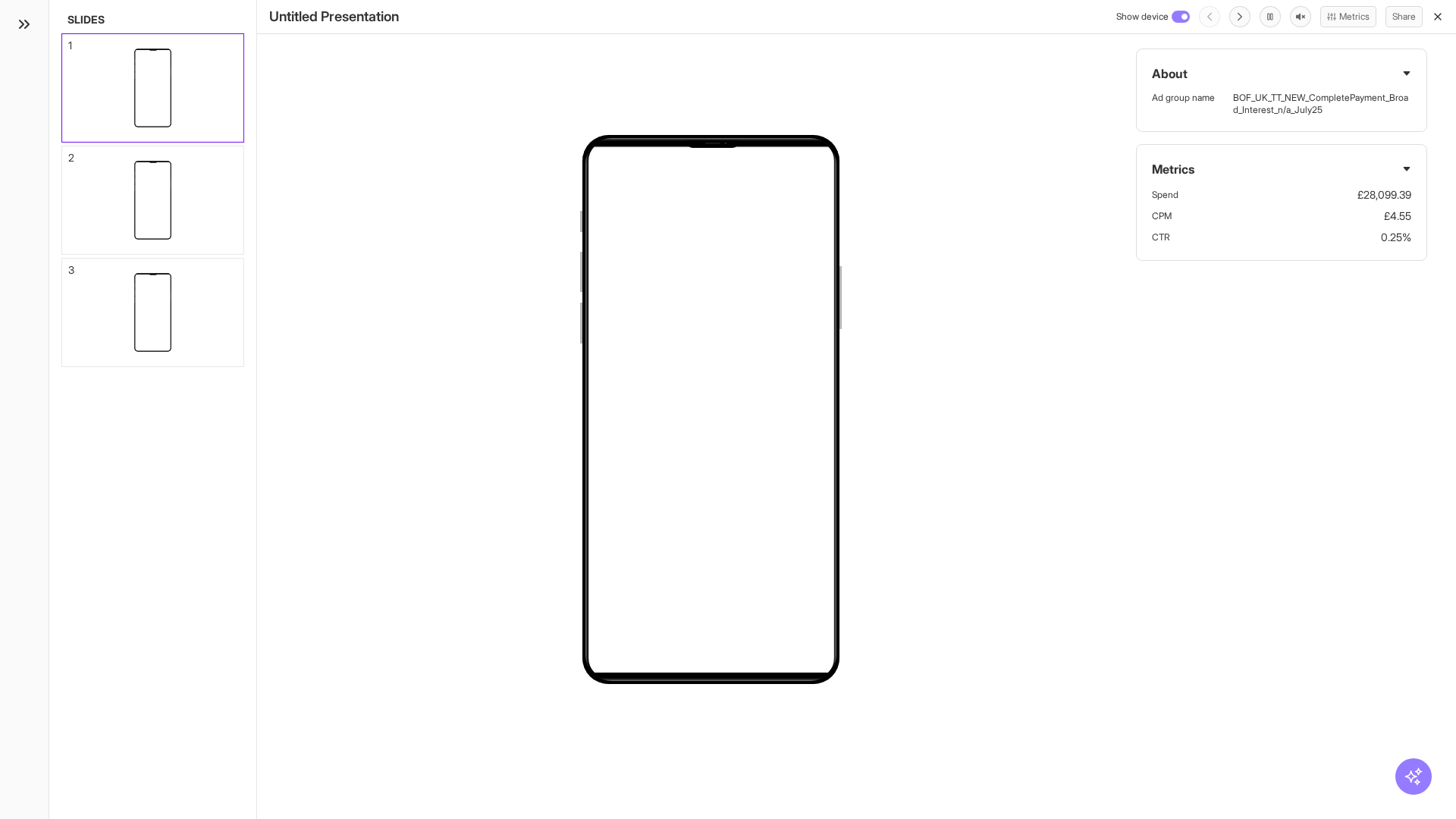
click at [69, 40] on div "1" at bounding box center [70, 45] width 4 height 10
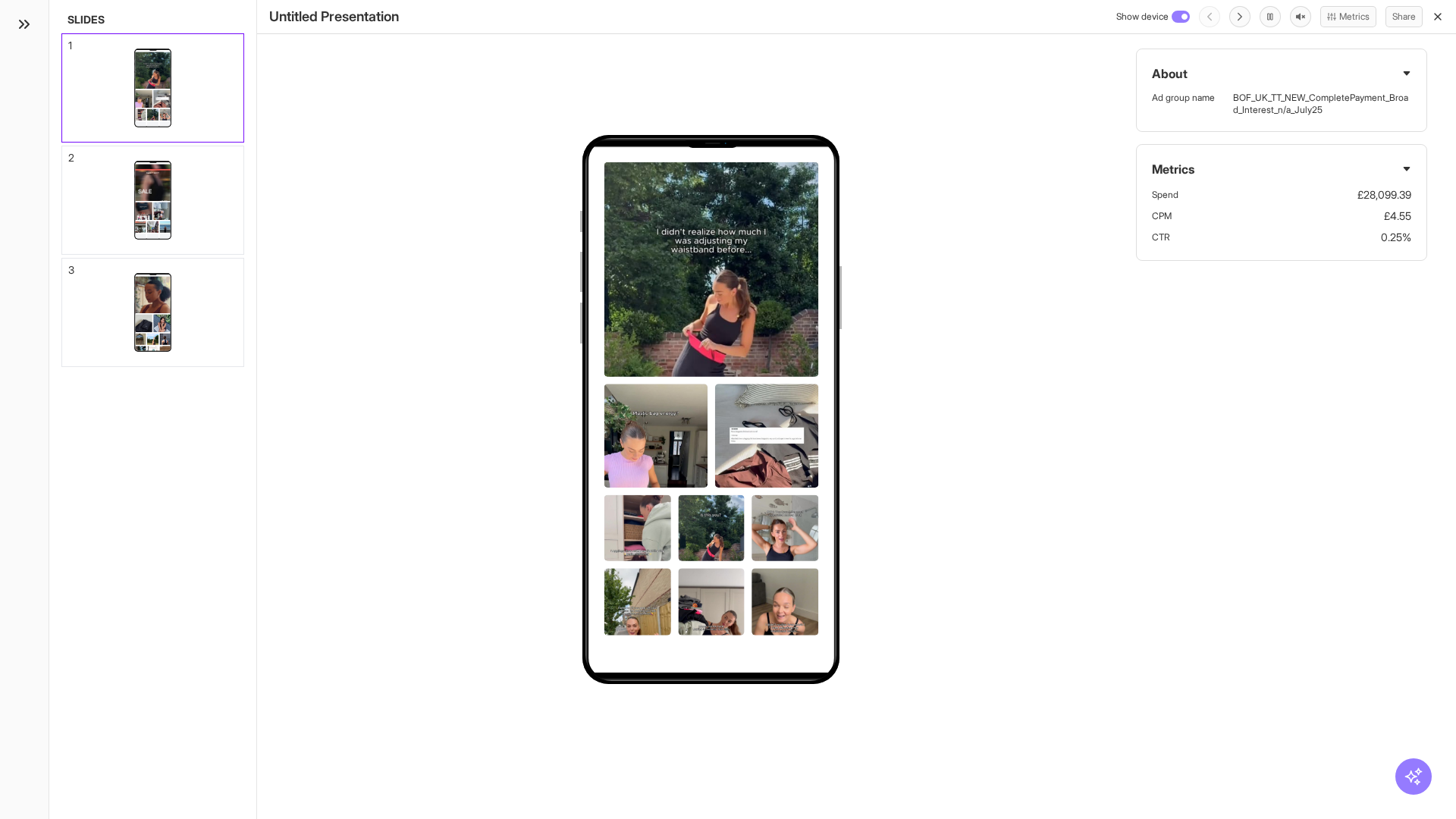
click at [69, 153] on div "2" at bounding box center [71, 157] width 6 height 10
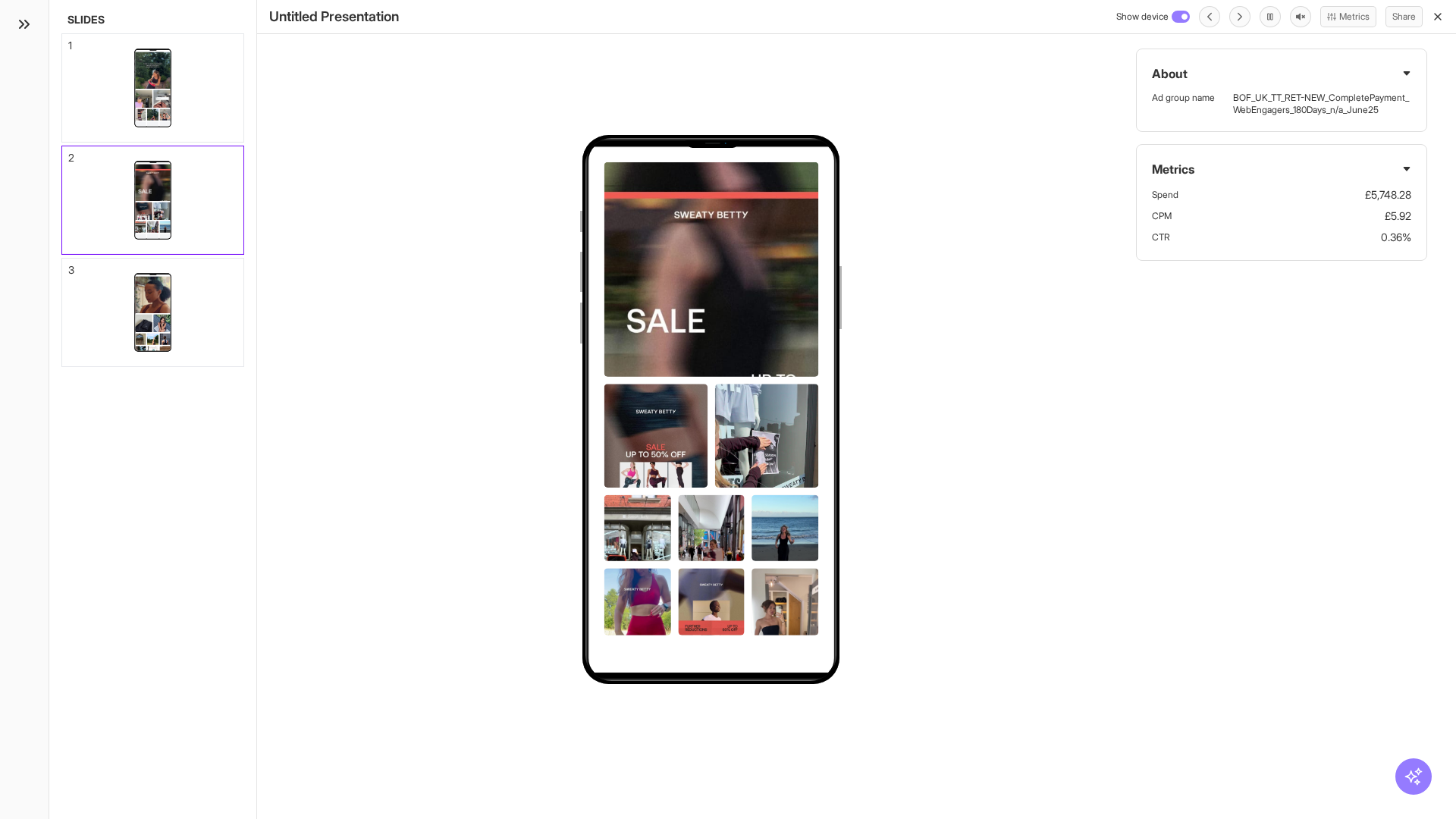
click at [69, 265] on div "3" at bounding box center [71, 269] width 6 height 10
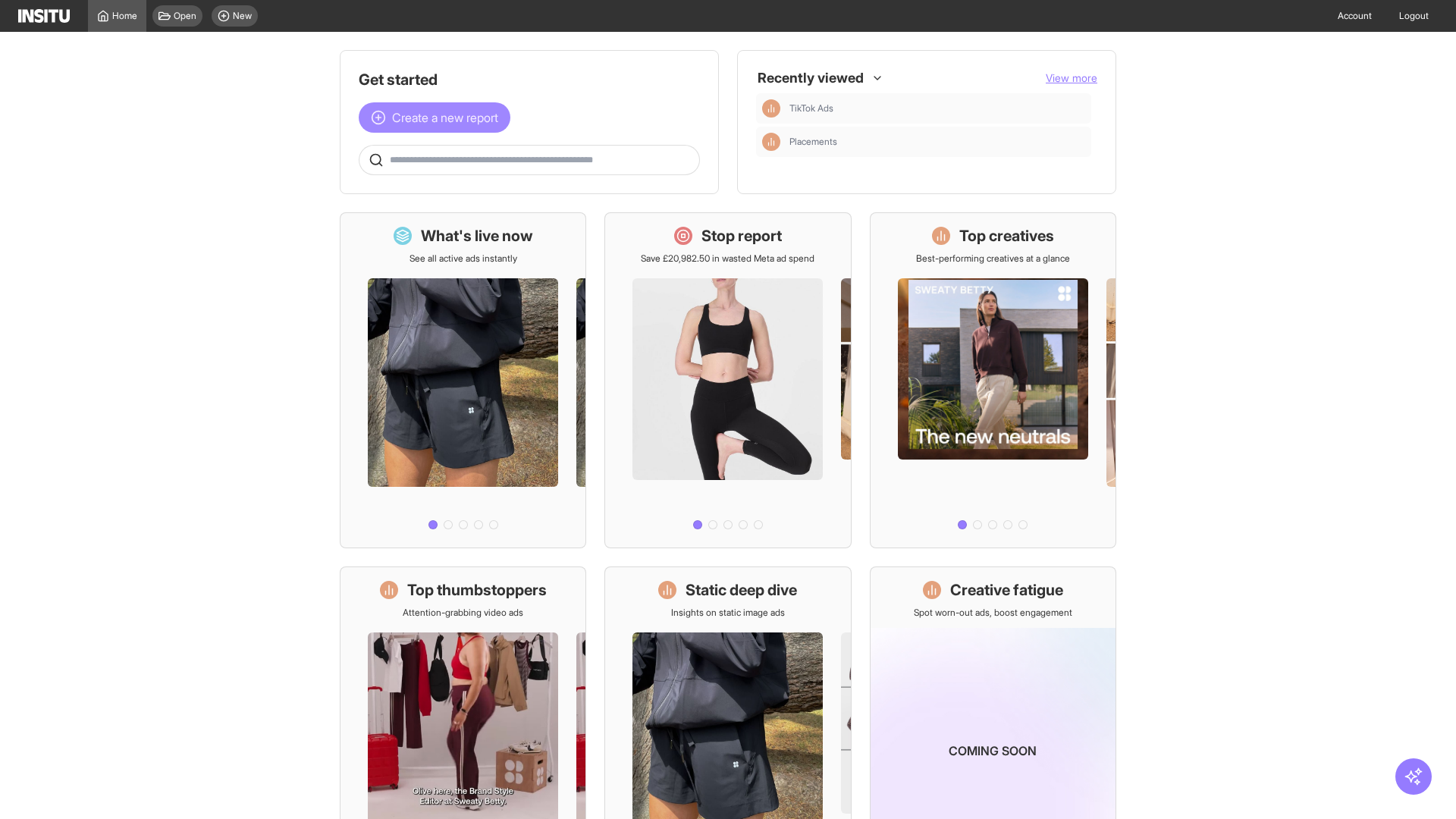
click at [439, 118] on span "Create a new report" at bounding box center [445, 117] width 106 height 18
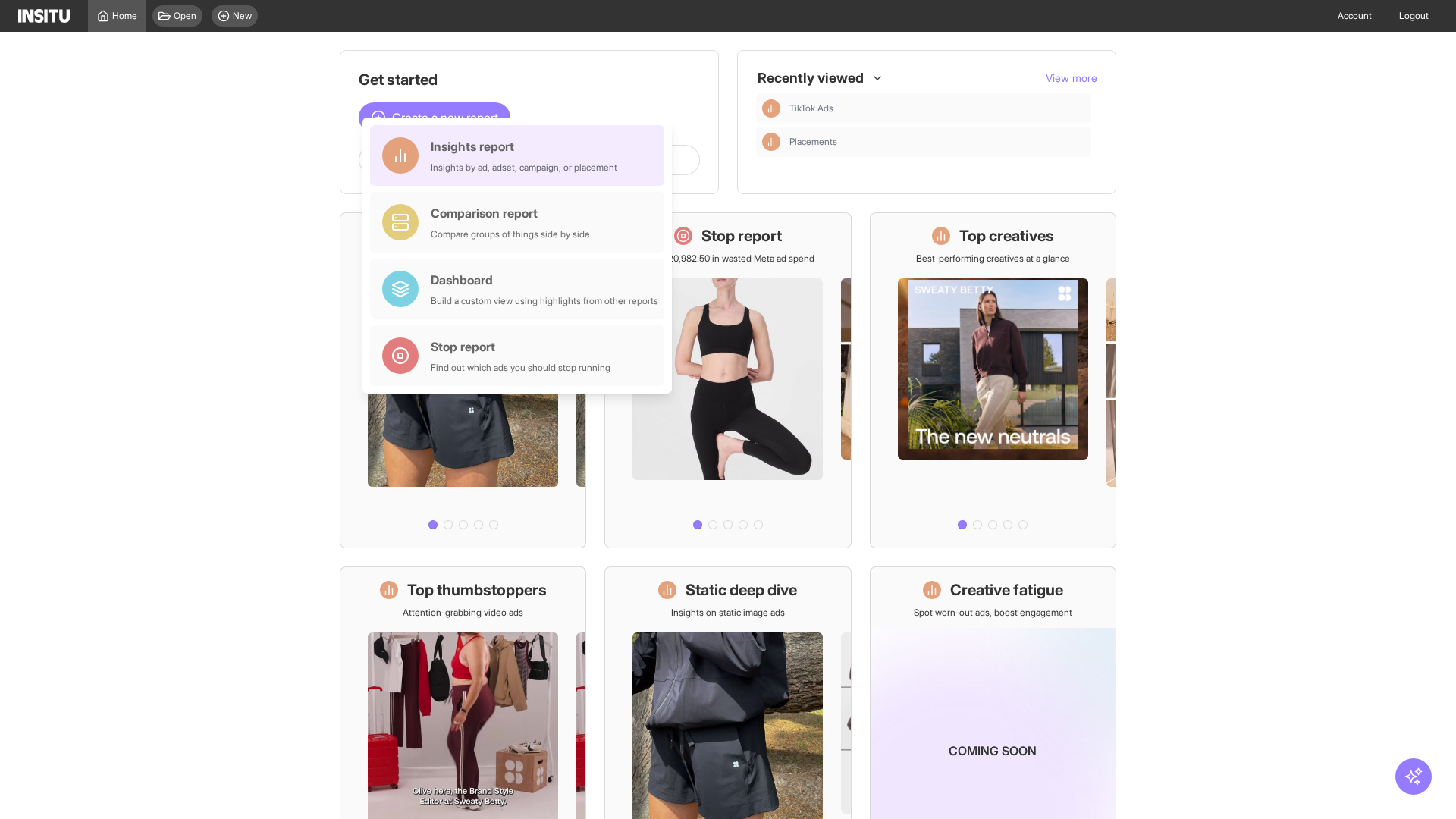
click at [521, 155] on div "Insights report Insights by ad, adset, campaign, or placement" at bounding box center [524, 155] width 186 height 37
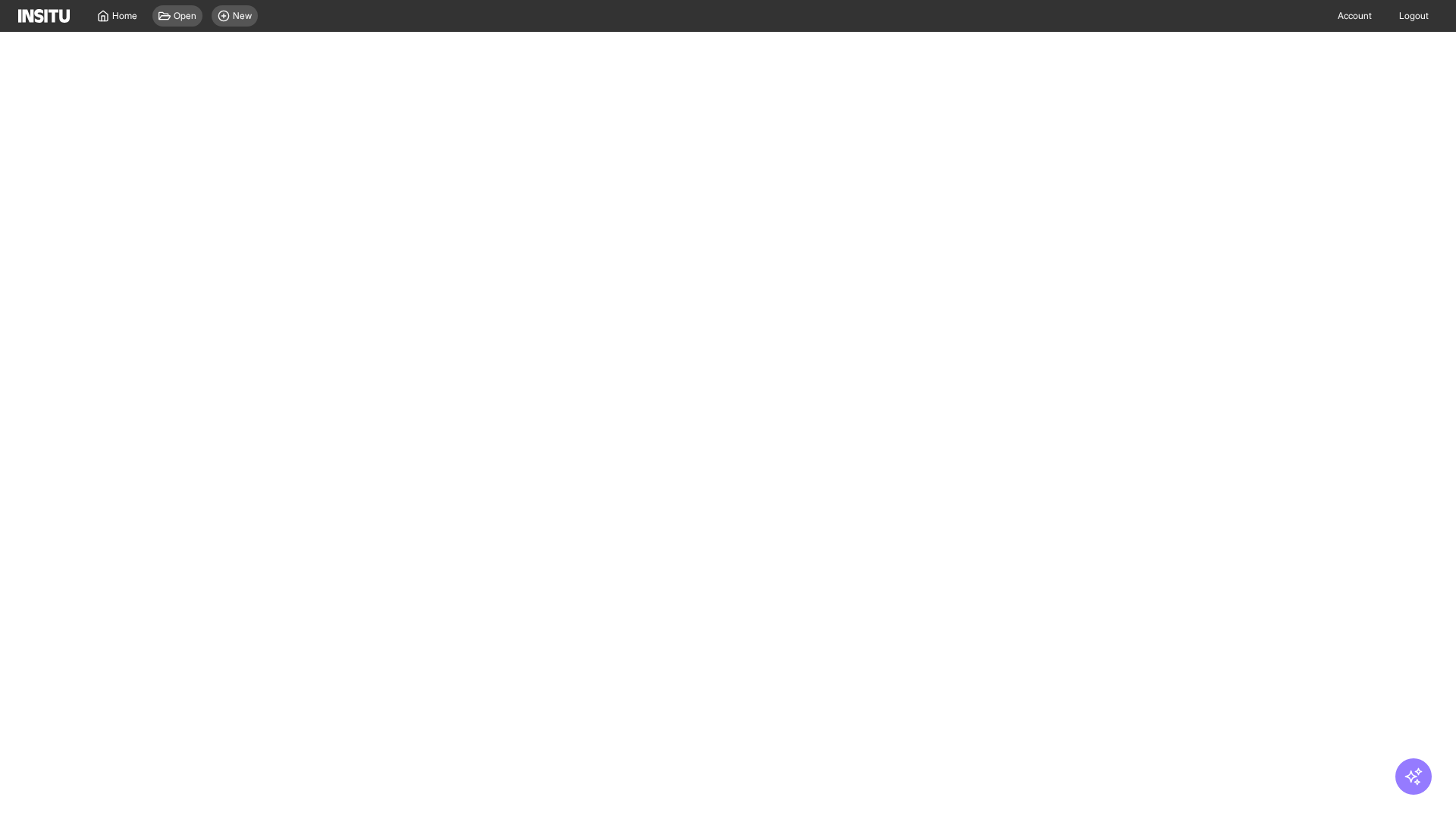
select select "**"
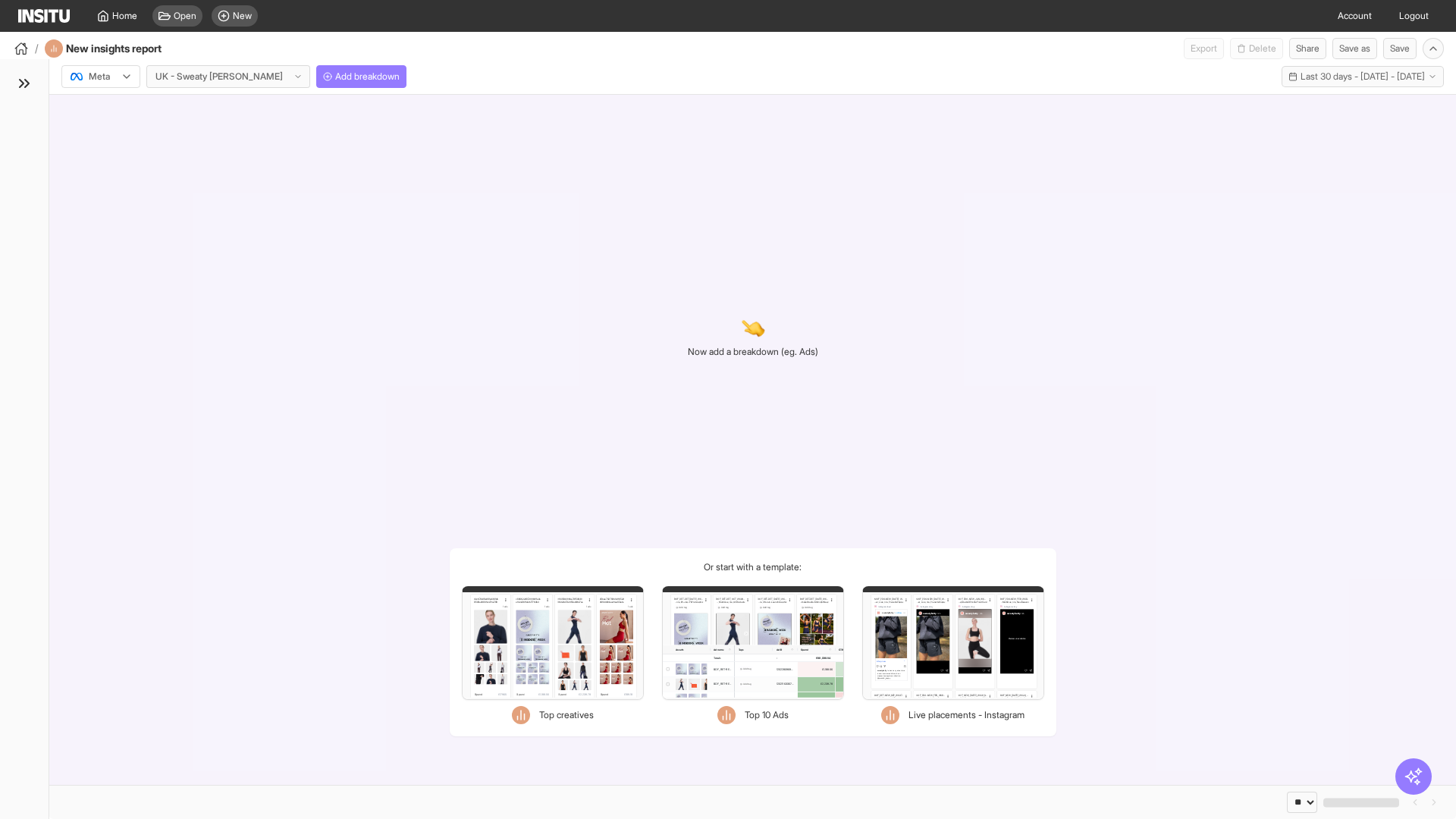
click at [101, 76] on div at bounding box center [89, 76] width 42 height 15
click at [104, 135] on span "TikTok" at bounding box center [102, 135] width 25 height 13
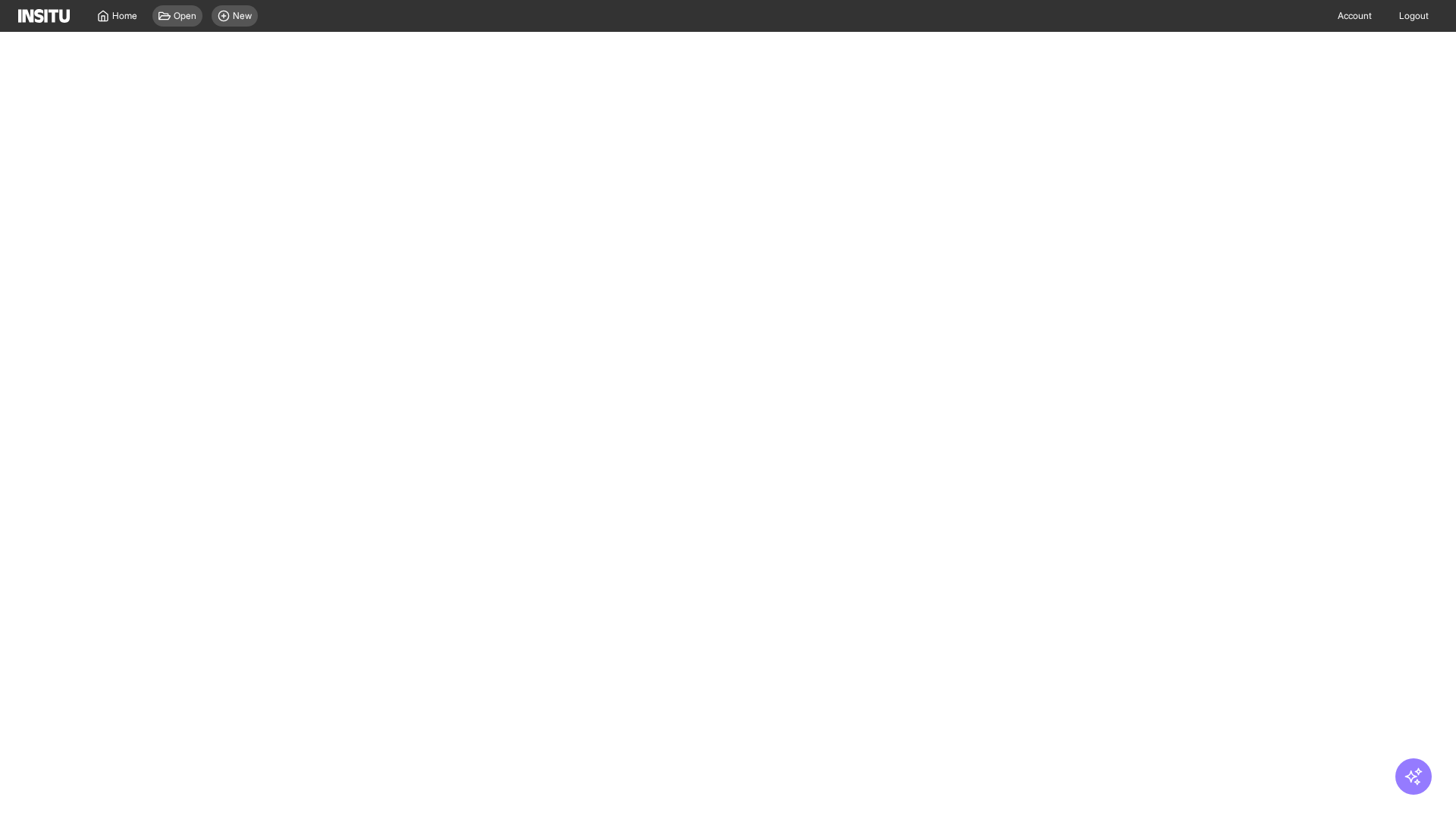
select select "**"
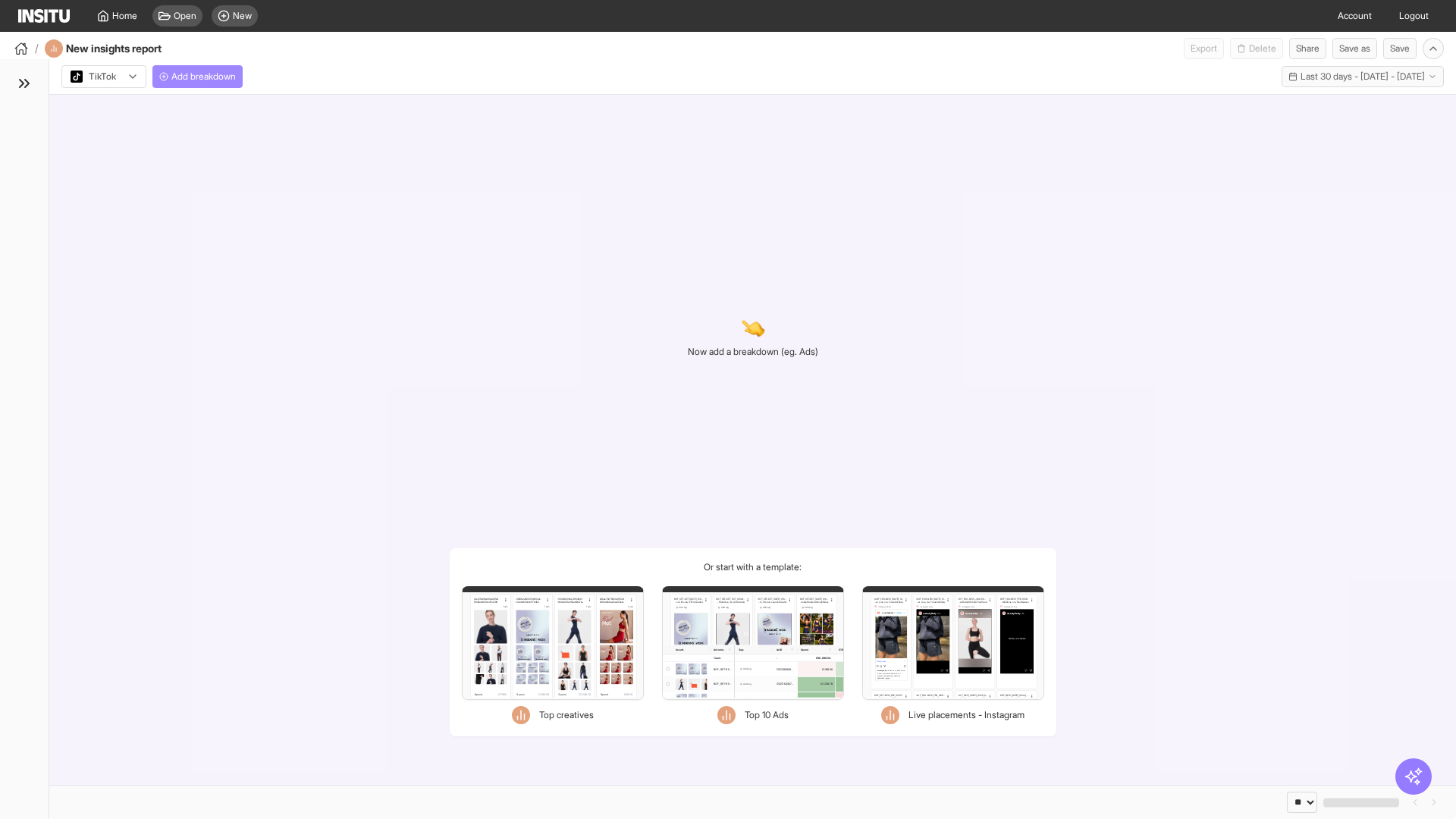
click at [201, 76] on span "Add breakdown" at bounding box center [203, 76] width 64 height 12
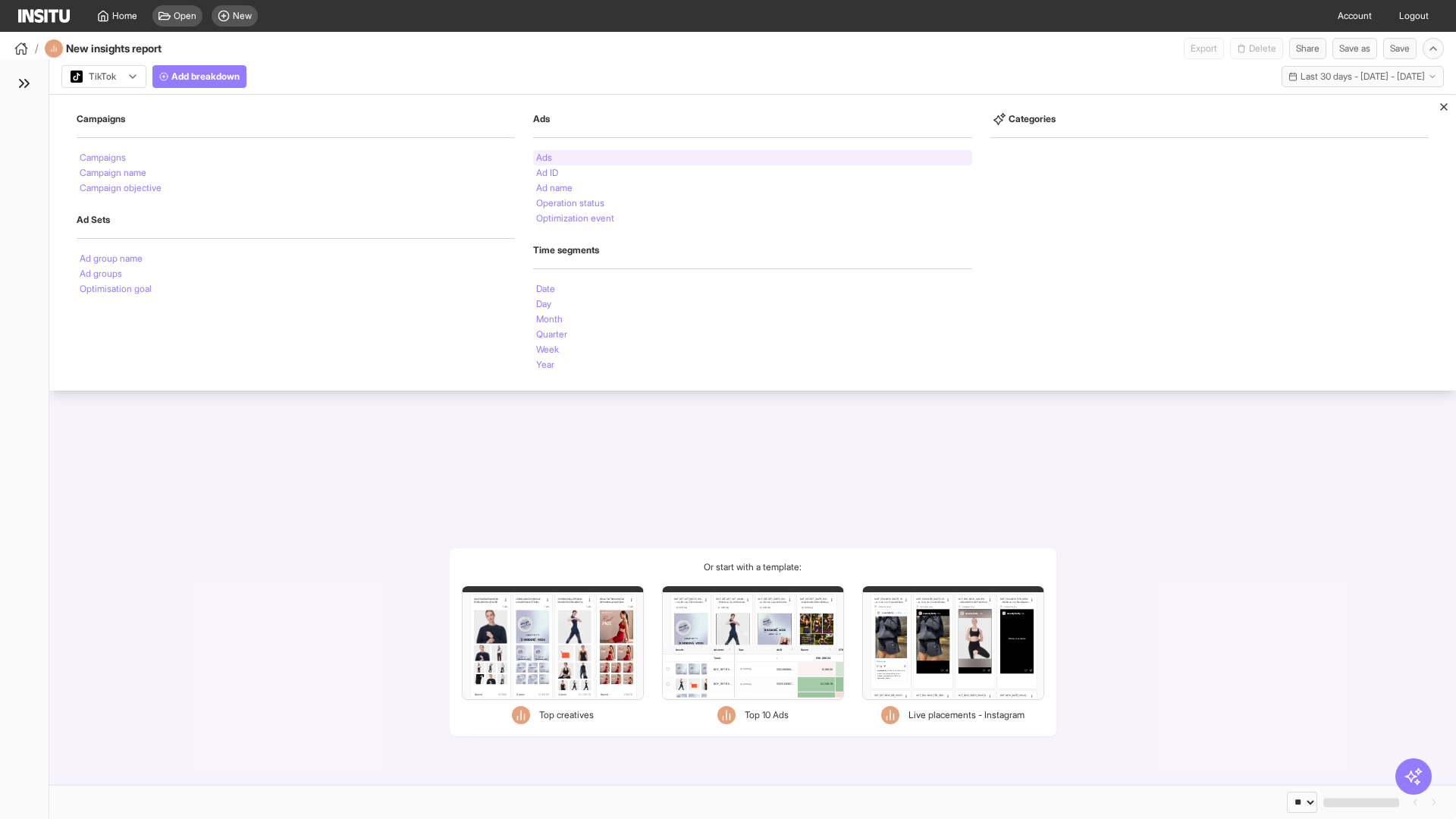
click at [544, 158] on li "Ads" at bounding box center [543, 158] width 16 height 9
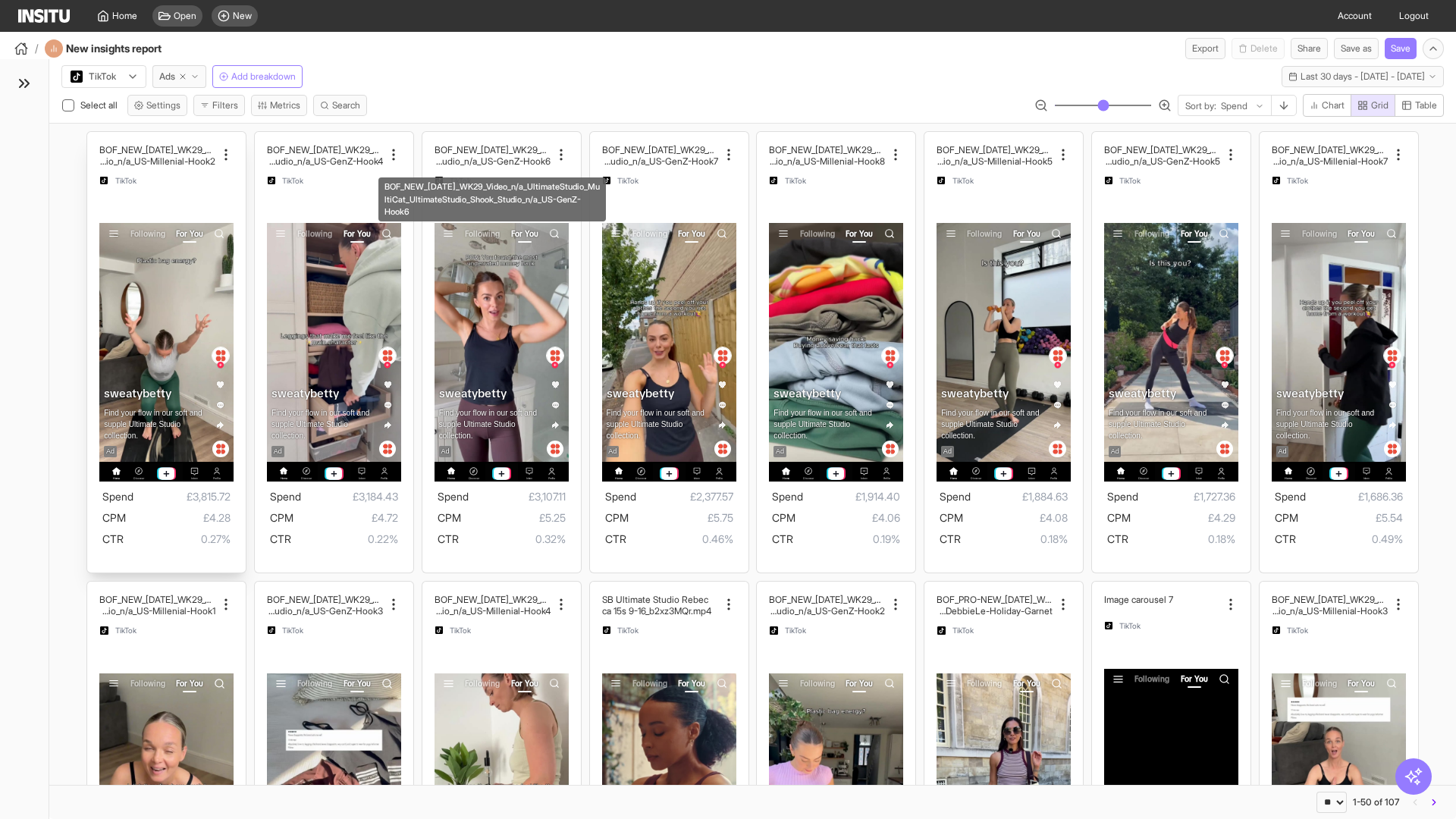
click at [95, 138] on div "BOF_NEW_JUL_WK29_Video_n/a_UltimateStudio_MultiCat_ UltimateStudio_Shook_Studio…" at bounding box center [167, 352] width 158 height 442
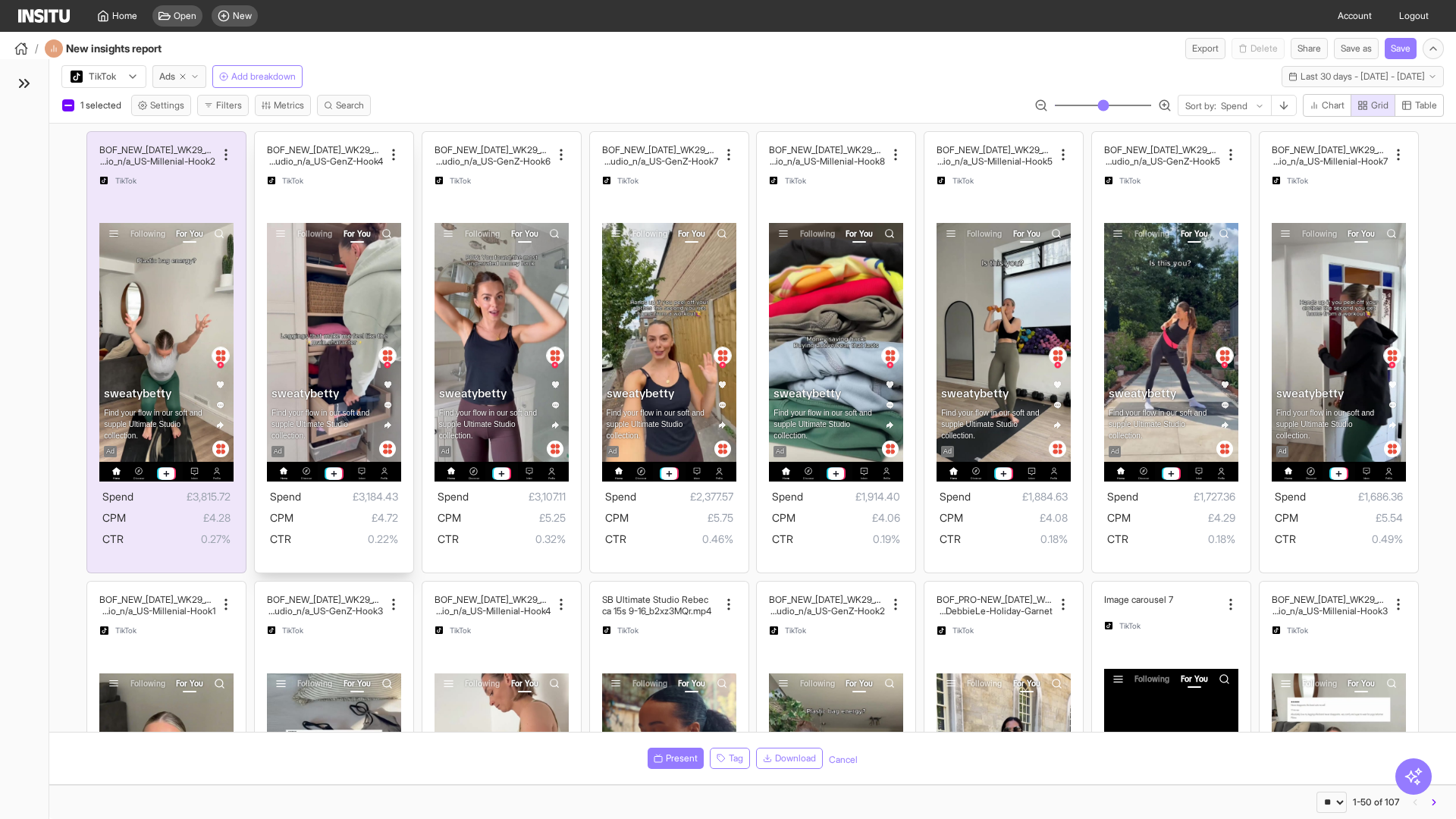
click at [262, 138] on div "BOF_NEW_JUL_WK29_Video_n/a_UltimateStudio_MultiC at_UltimateStudio_Shook_Studio…" at bounding box center [334, 352] width 158 height 442
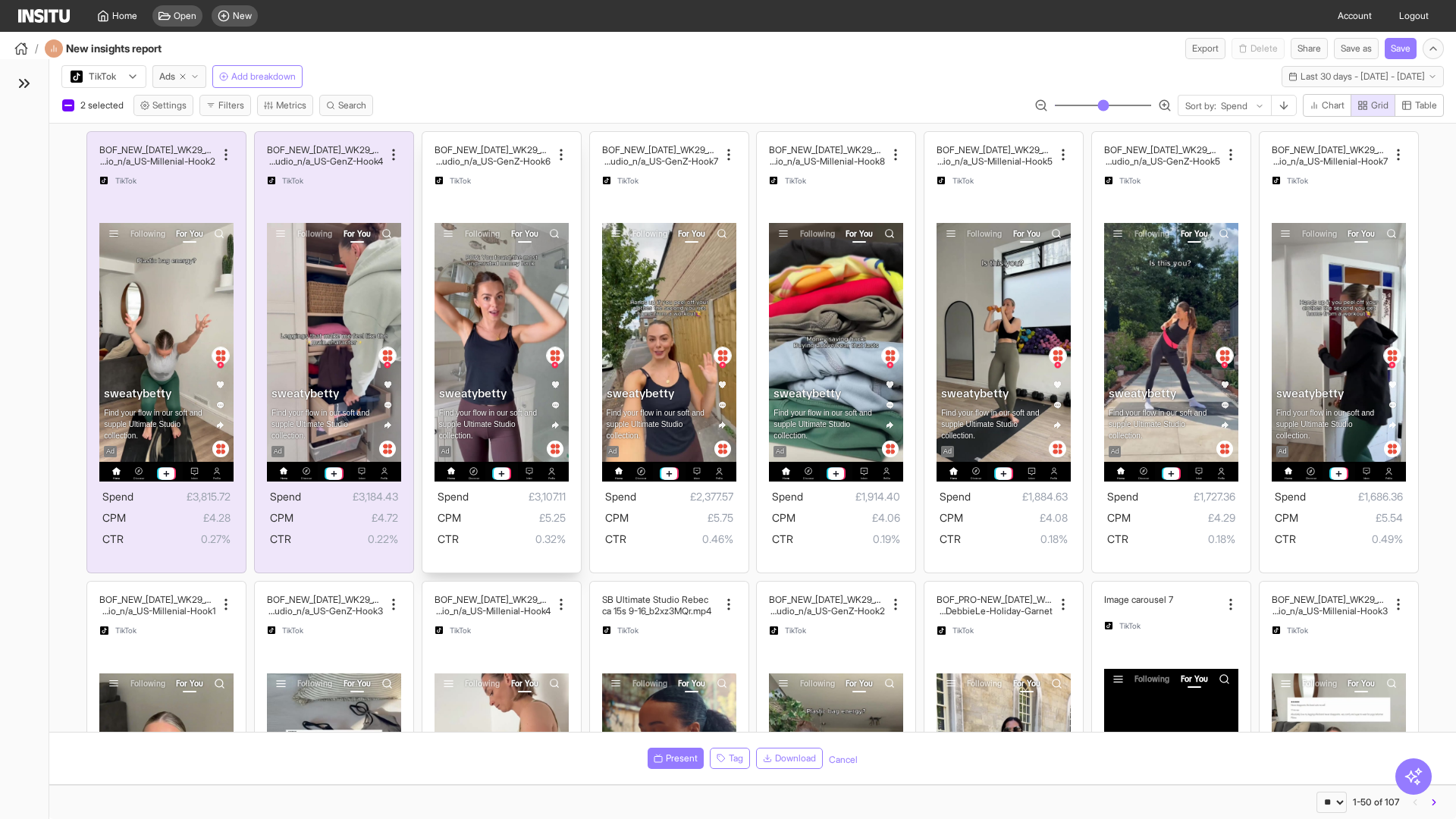
click at [429, 138] on div "BOF_NEW_JUL_WK29_Video_n/a_UltimateStudio_MultiC at_UltimateStudio_Shook_Studio…" at bounding box center [502, 352] width 158 height 442
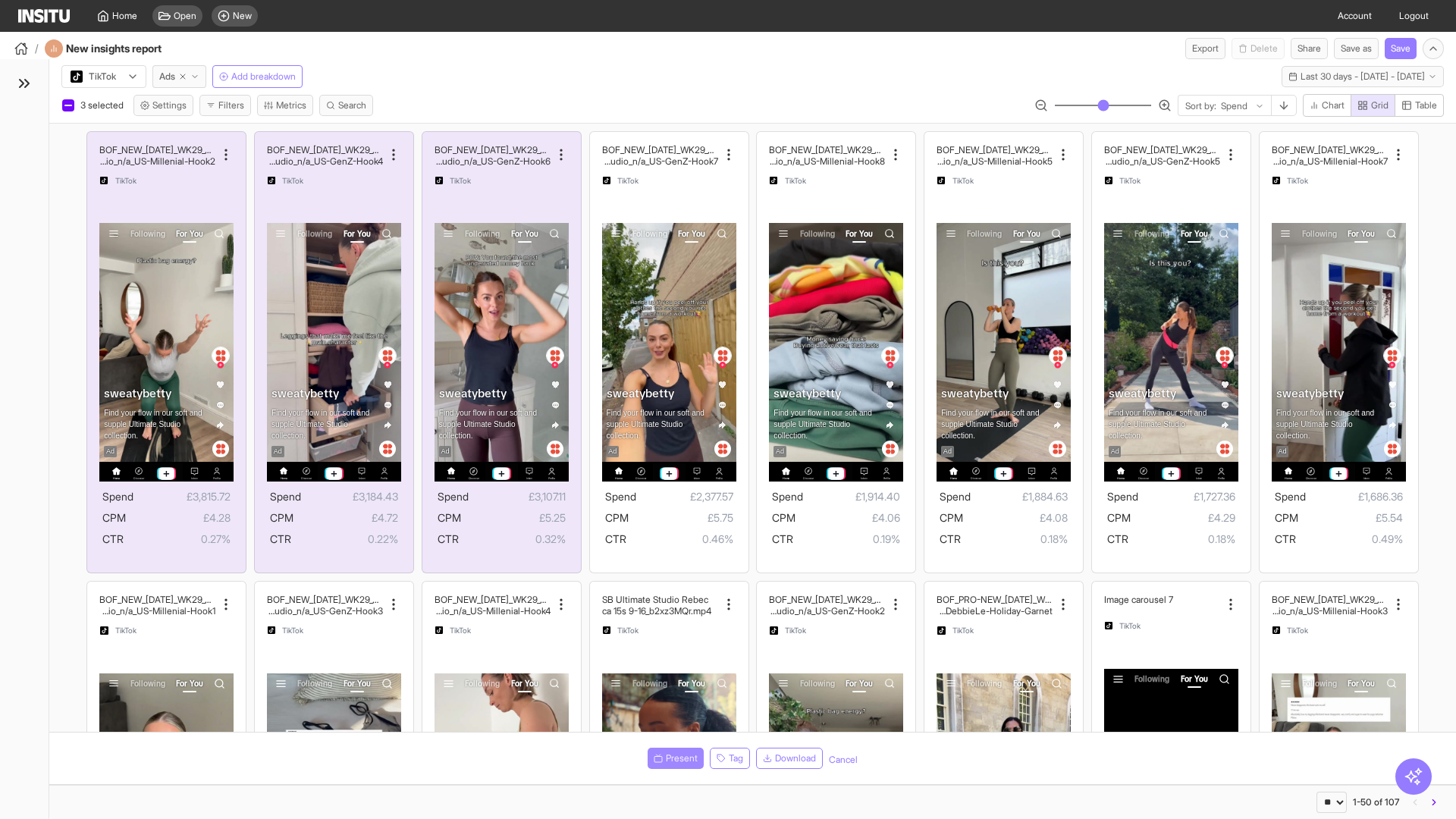
click at [672, 758] on span "Present" at bounding box center [682, 758] width 32 height 12
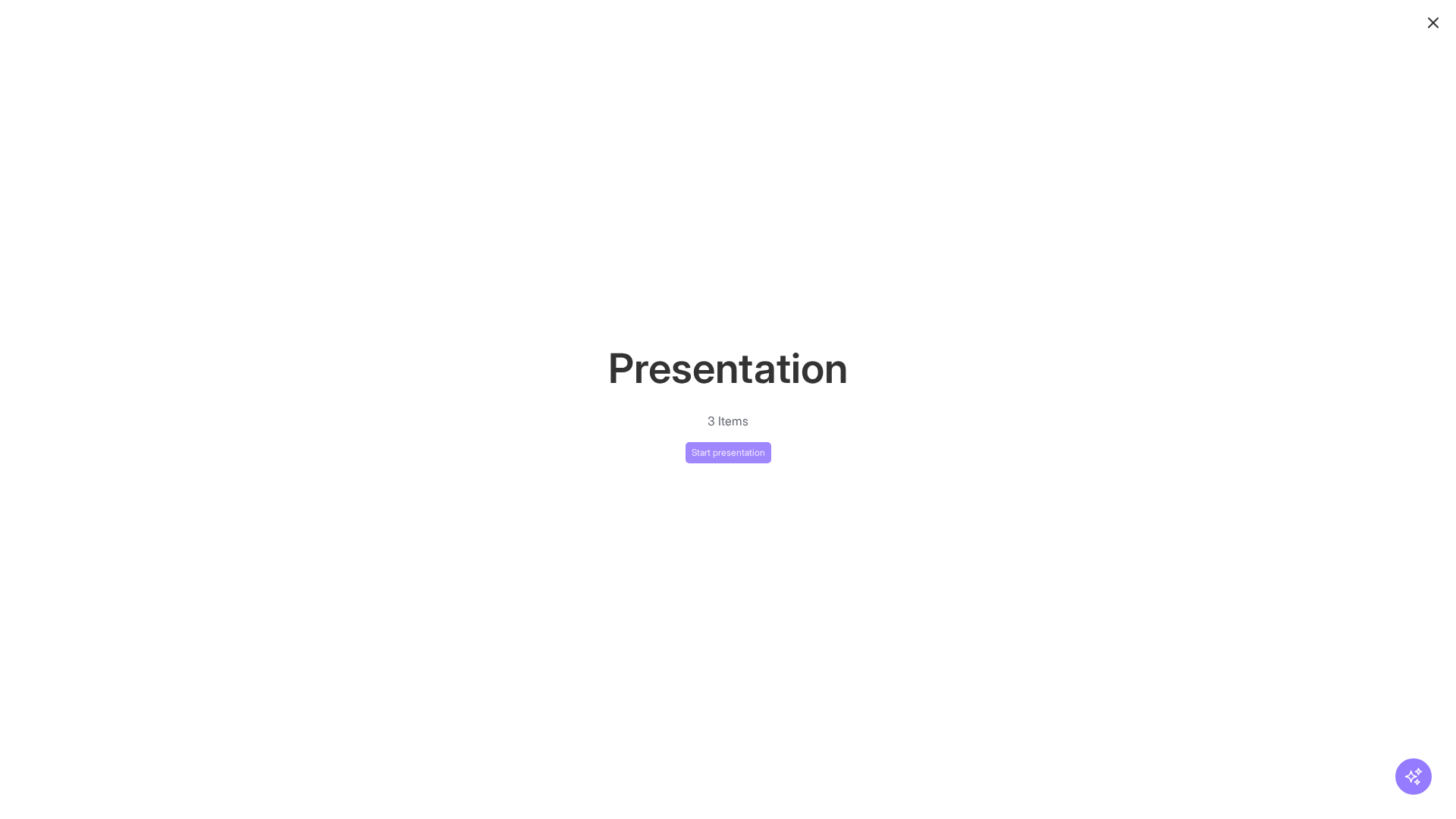
click at [728, 452] on button "Start presentation" at bounding box center [728, 453] width 86 height 22
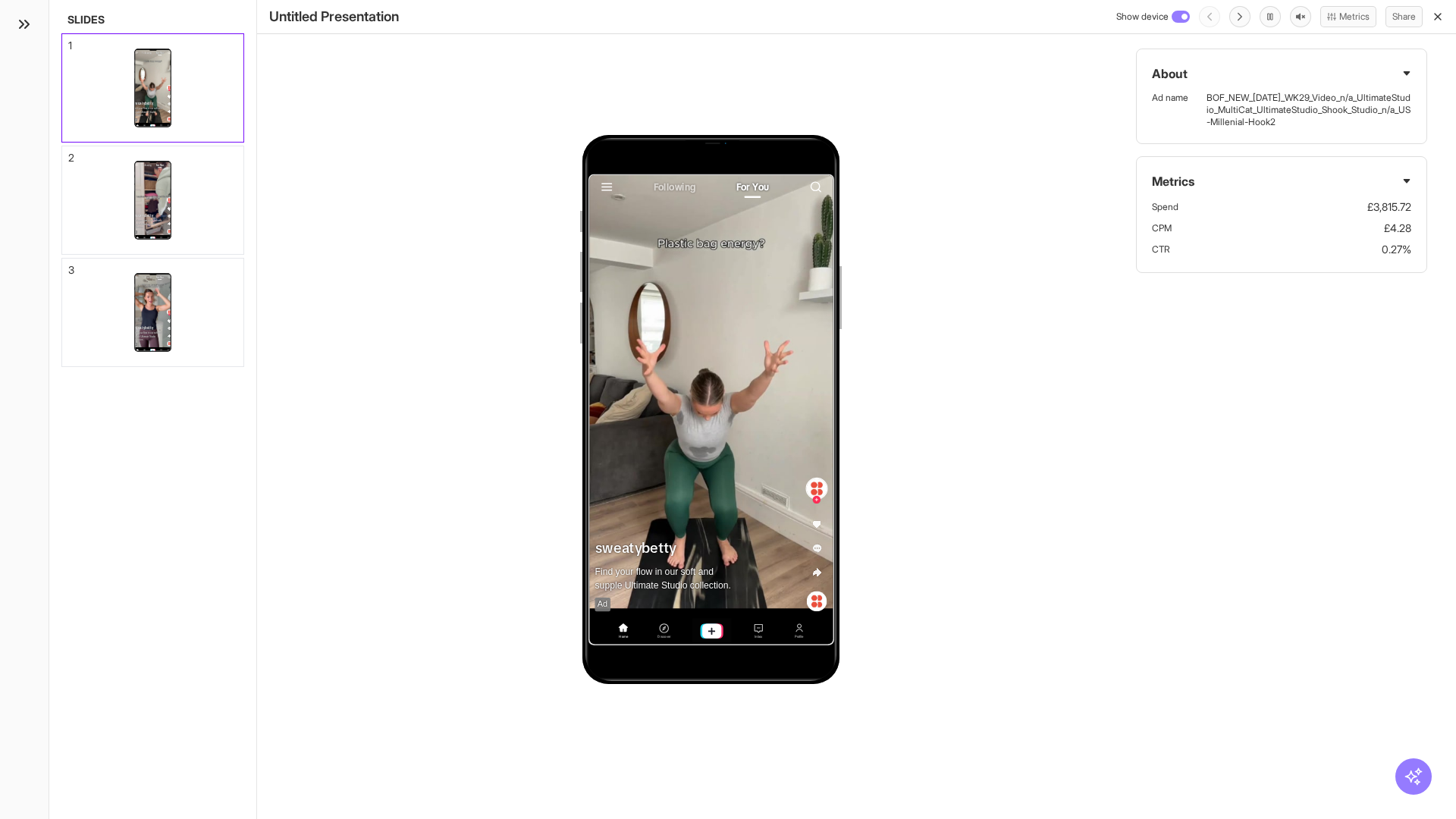
click at [69, 40] on div "1" at bounding box center [70, 45] width 4 height 10
click at [69, 153] on div "2" at bounding box center [71, 157] width 6 height 10
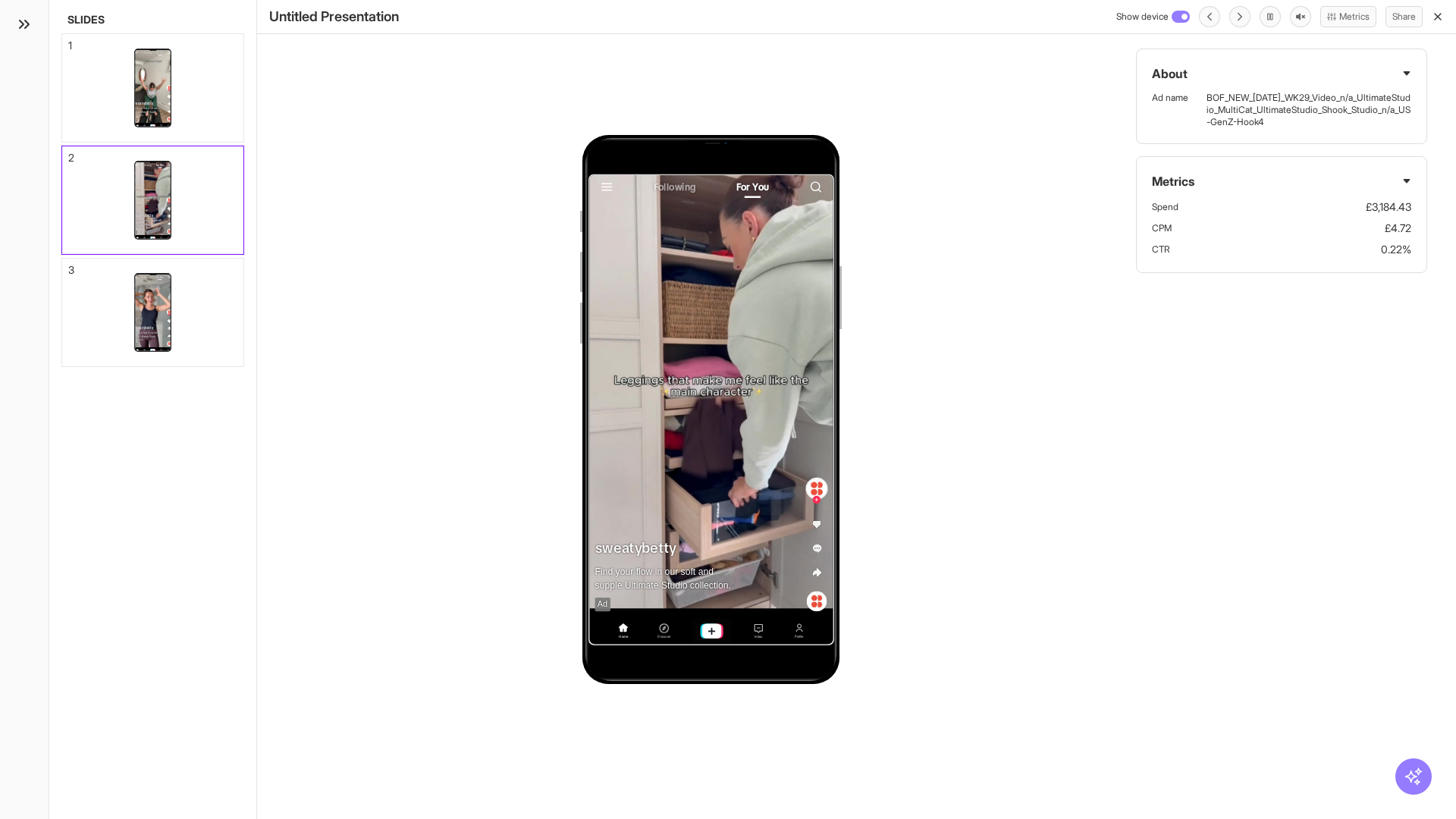
click at [69, 265] on div "3" at bounding box center [71, 269] width 6 height 10
